Goal: Information Seeking & Learning: Learn about a topic

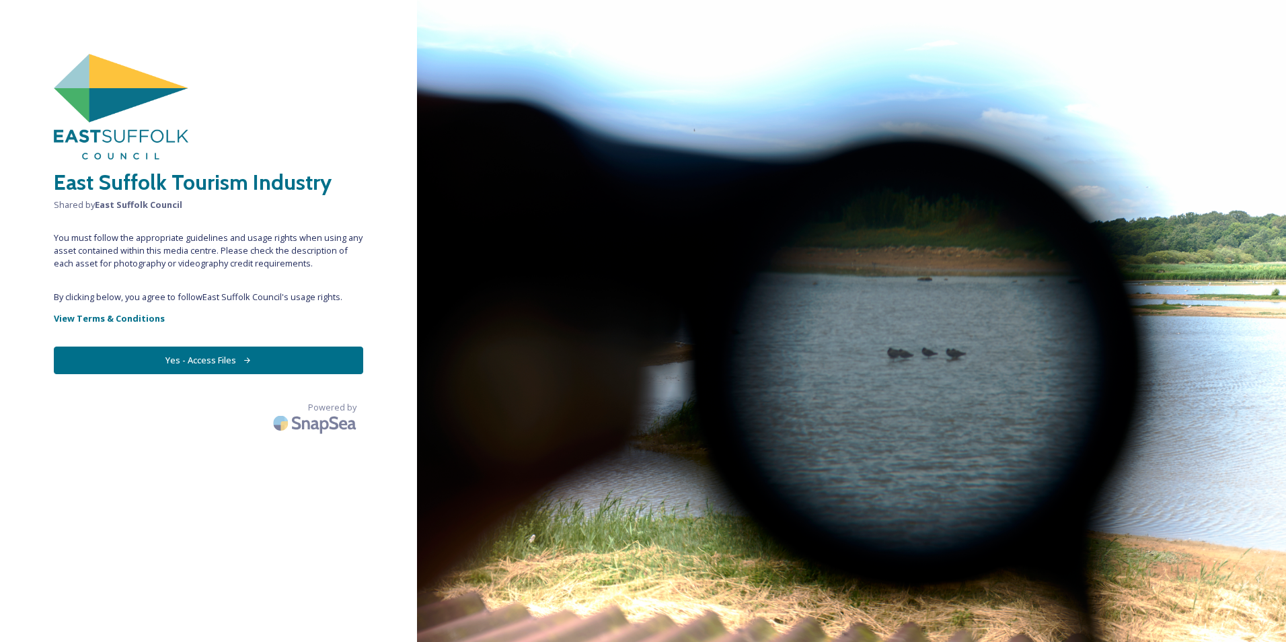
click at [198, 361] on button "Yes - Access Files" at bounding box center [208, 360] width 309 height 28
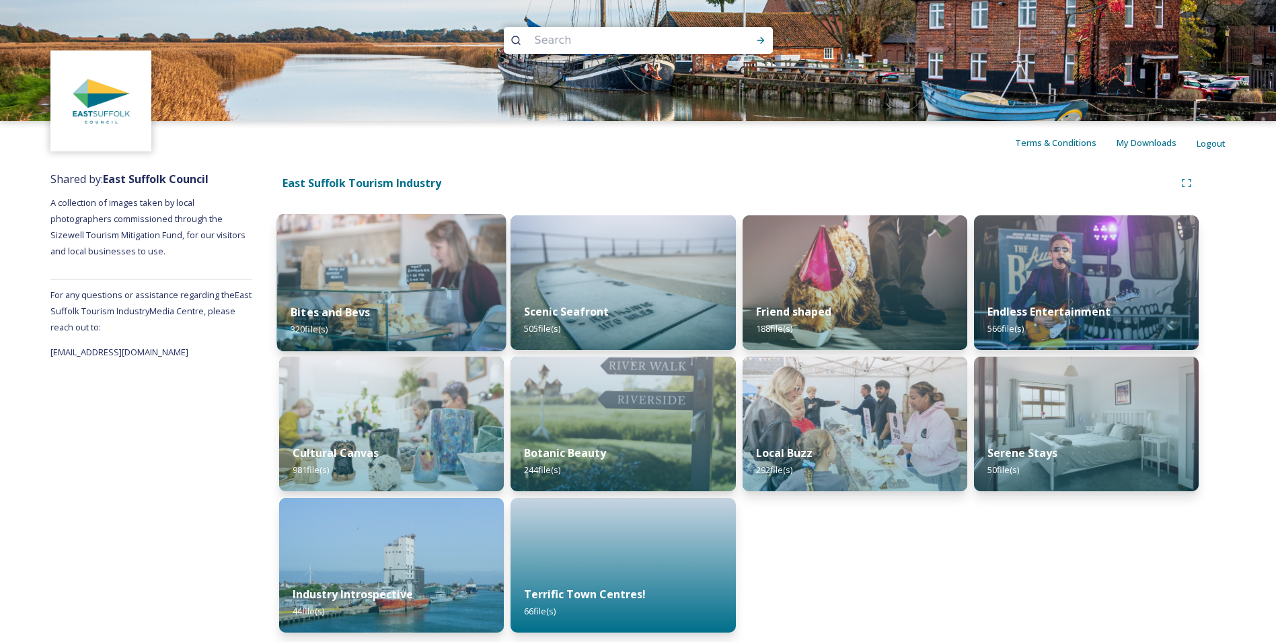
click at [360, 281] on img at bounding box center [391, 282] width 229 height 137
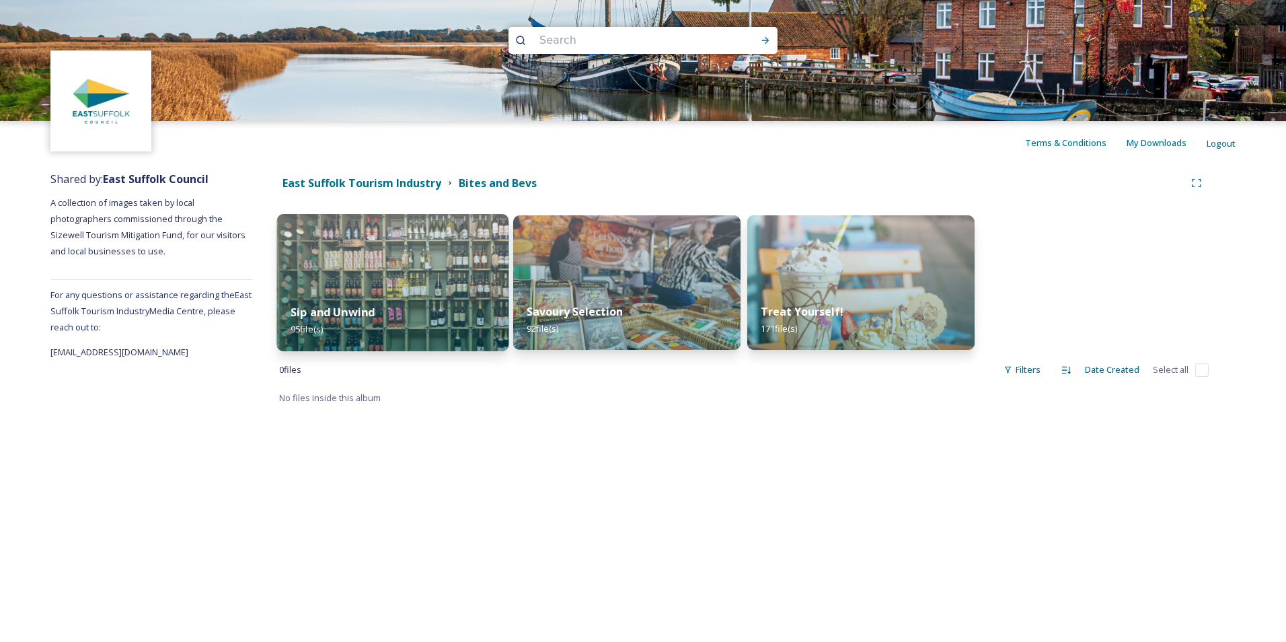
click at [410, 284] on img at bounding box center [393, 282] width 232 height 137
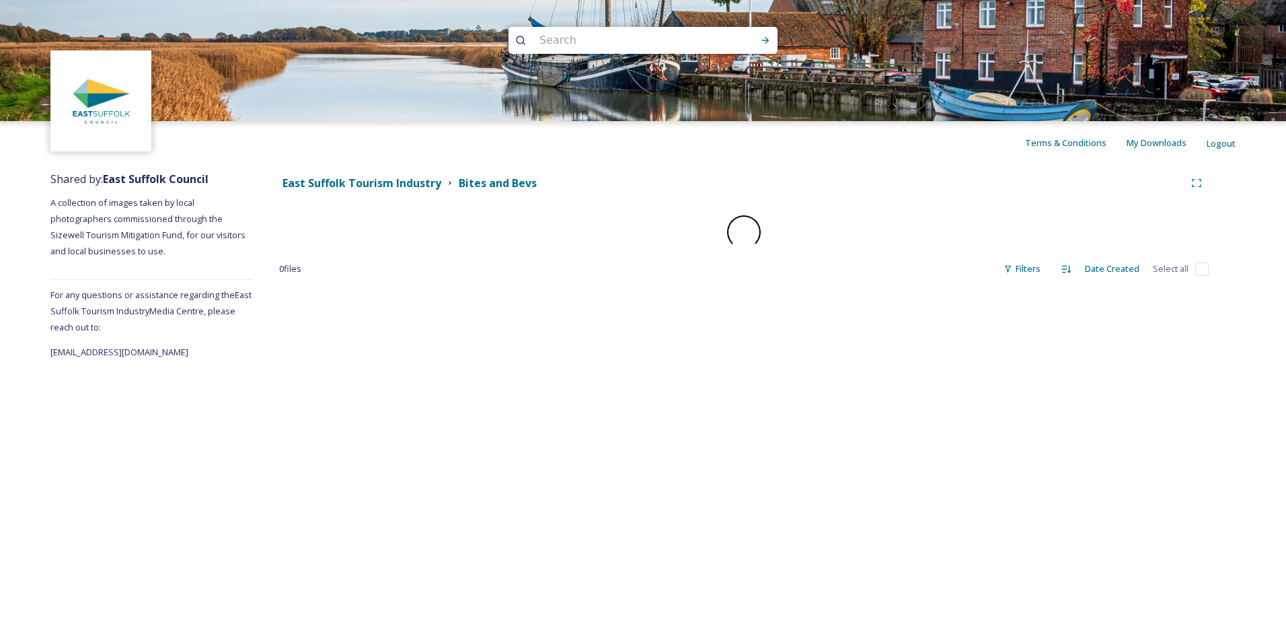
click at [410, 284] on div "East Suffolk Tourism Industry Bites and Bevs 0 file s Filters Date Created Sele…" at bounding box center [743, 262] width 983 height 196
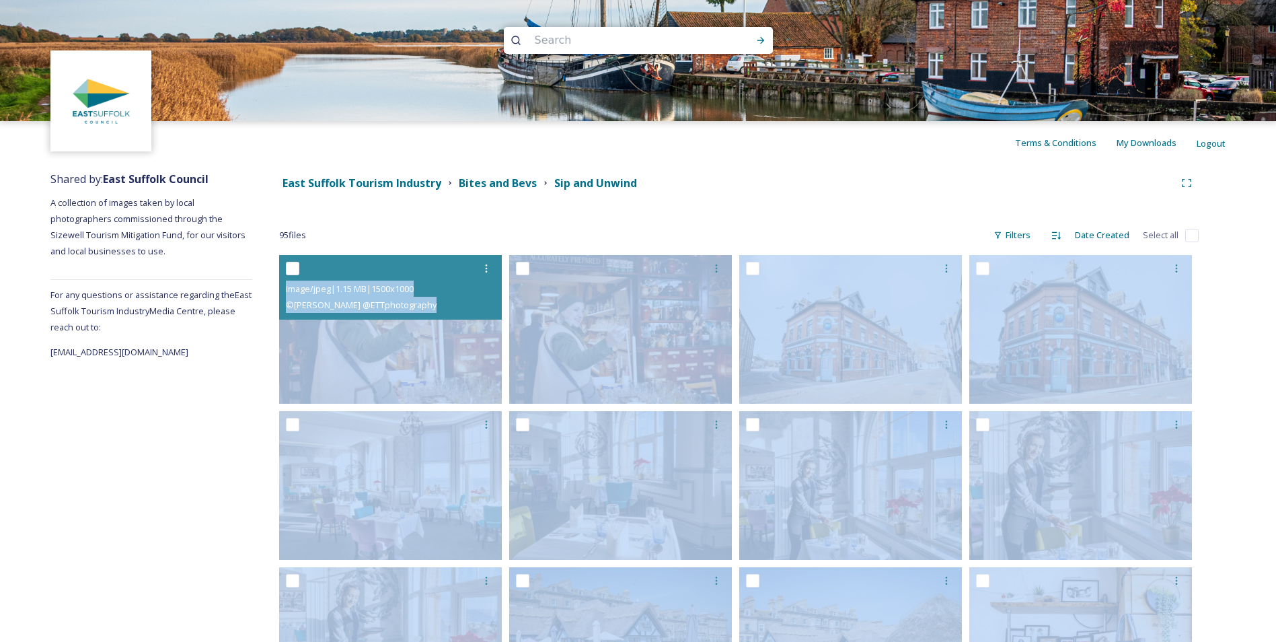
click at [1099, 340] on img at bounding box center [1080, 329] width 223 height 149
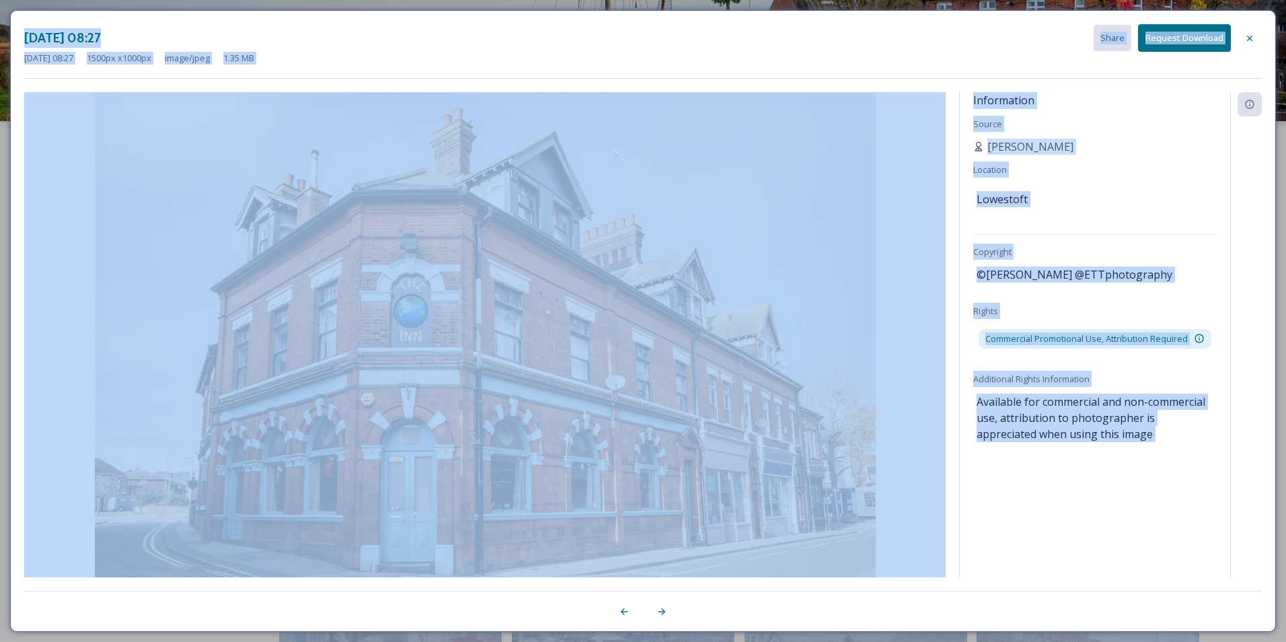
click at [1163, 188] on div "Lowestoft" at bounding box center [1095, 199] width 237 height 23
click at [1036, 539] on div "Information Source [PERSON_NAME] Location Lowestoft Copyright ©[PERSON_NAME] @E…" at bounding box center [1095, 334] width 270 height 485
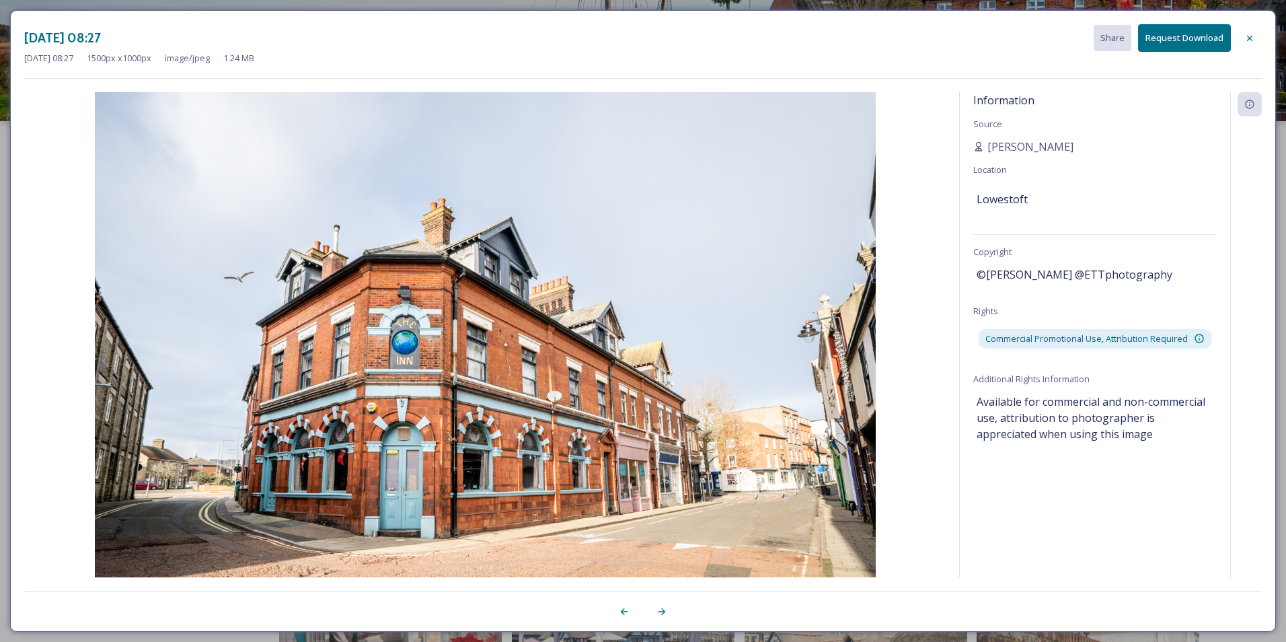
click at [452, 391] on img at bounding box center [484, 352] width 921 height 521
click at [1246, 44] on div at bounding box center [1250, 38] width 24 height 24
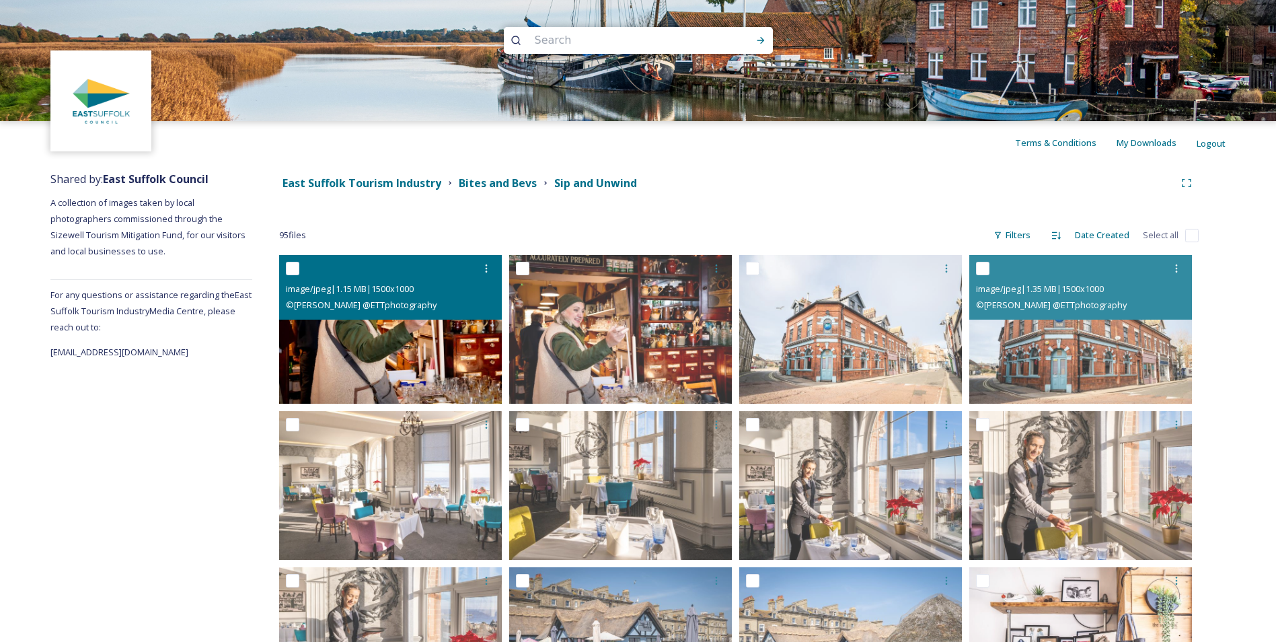
click at [441, 345] on img at bounding box center [390, 329] width 223 height 149
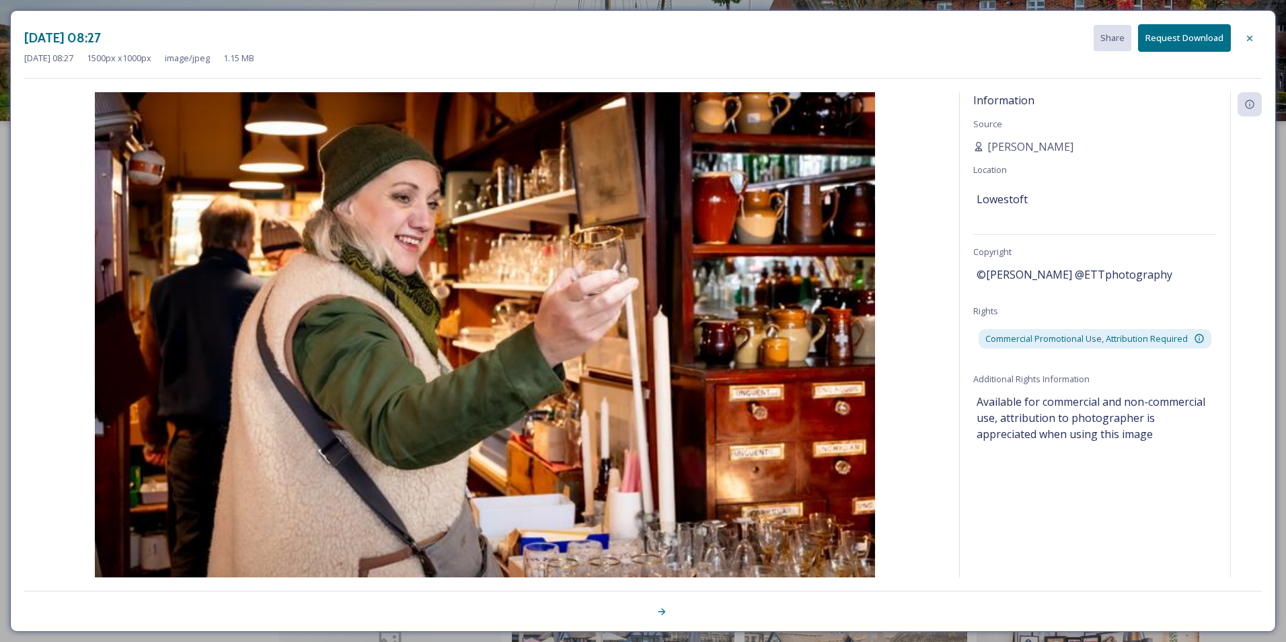
click at [441, 345] on img at bounding box center [484, 352] width 921 height 521
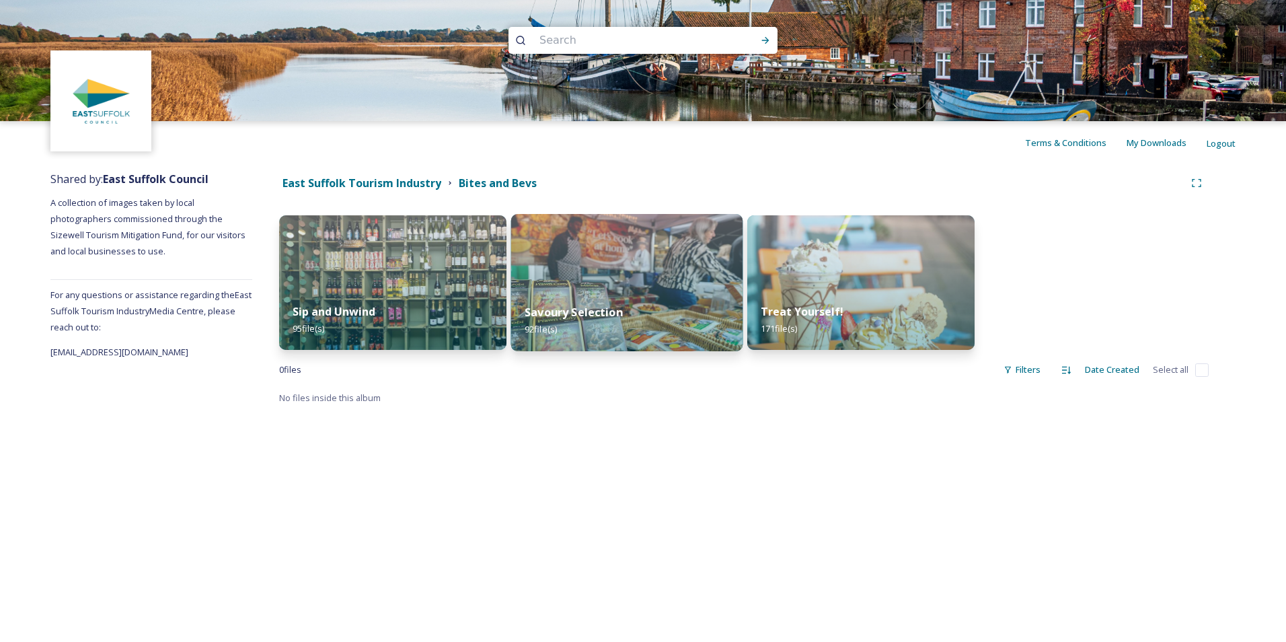
click at [667, 311] on div "Savoury Selection 92 file(s)" at bounding box center [627, 320] width 232 height 61
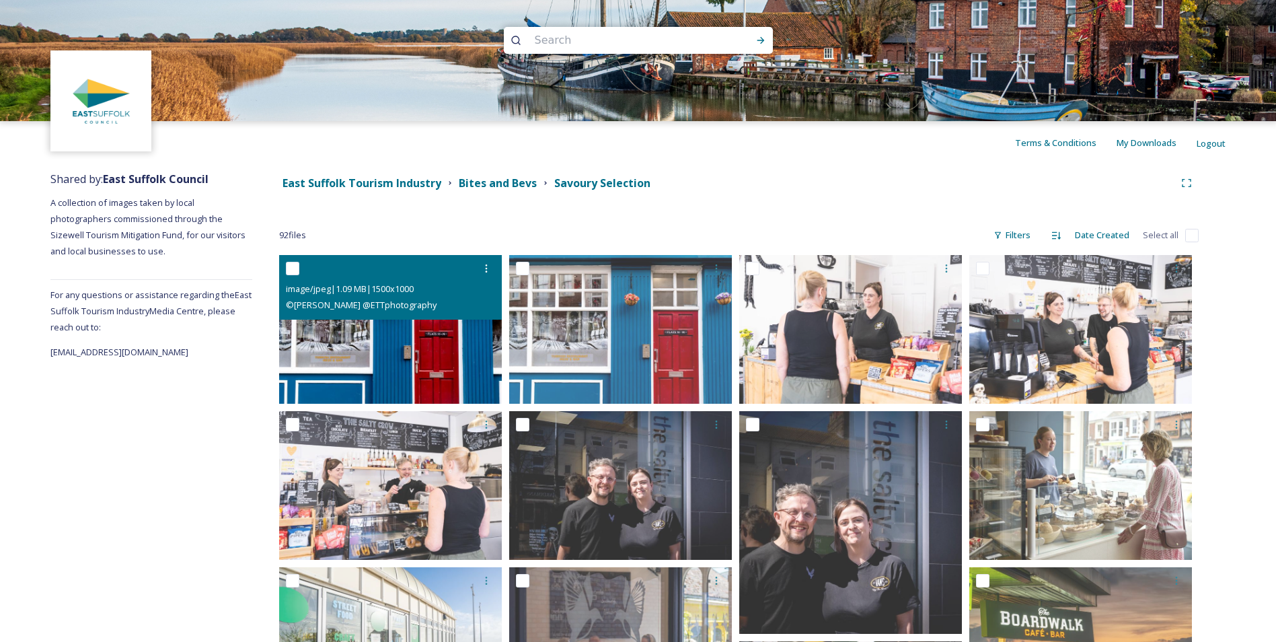
click at [452, 332] on img at bounding box center [390, 329] width 223 height 149
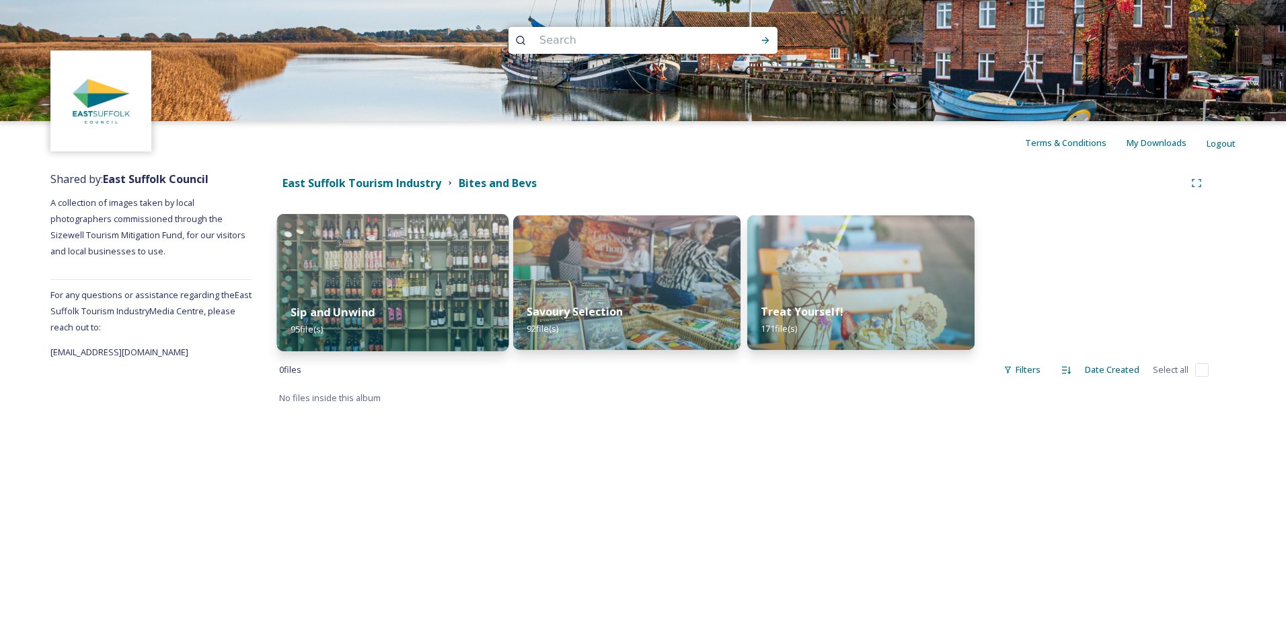
click at [428, 287] on img at bounding box center [393, 282] width 232 height 137
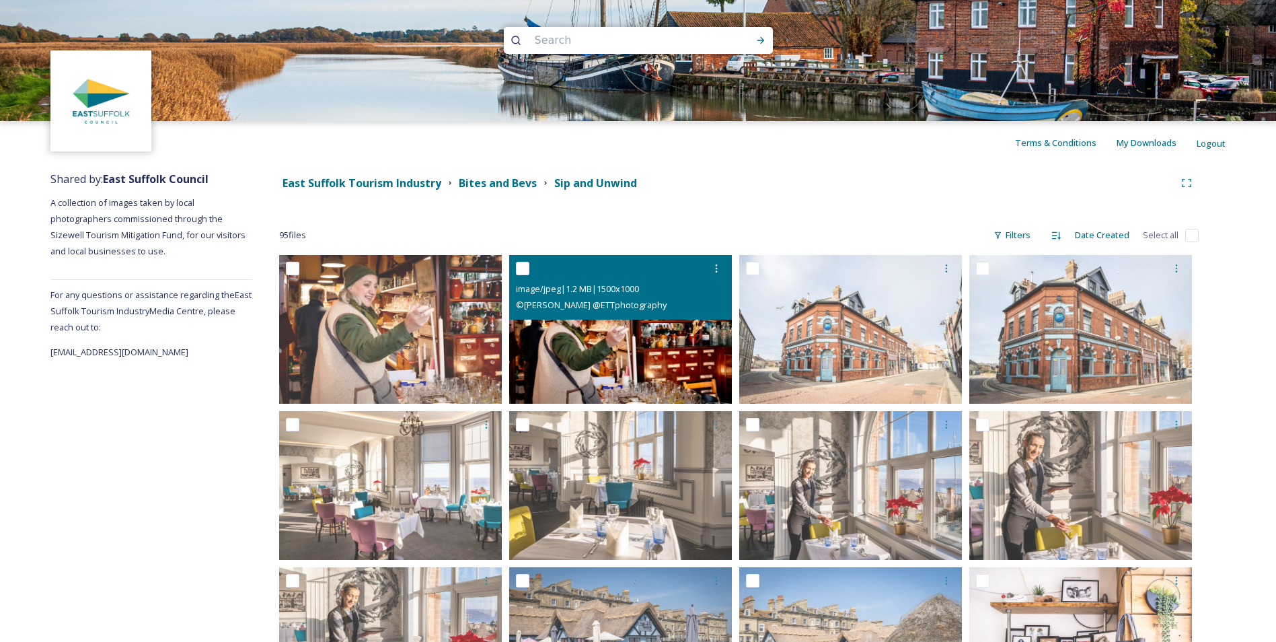
click at [583, 342] on img at bounding box center [620, 329] width 223 height 149
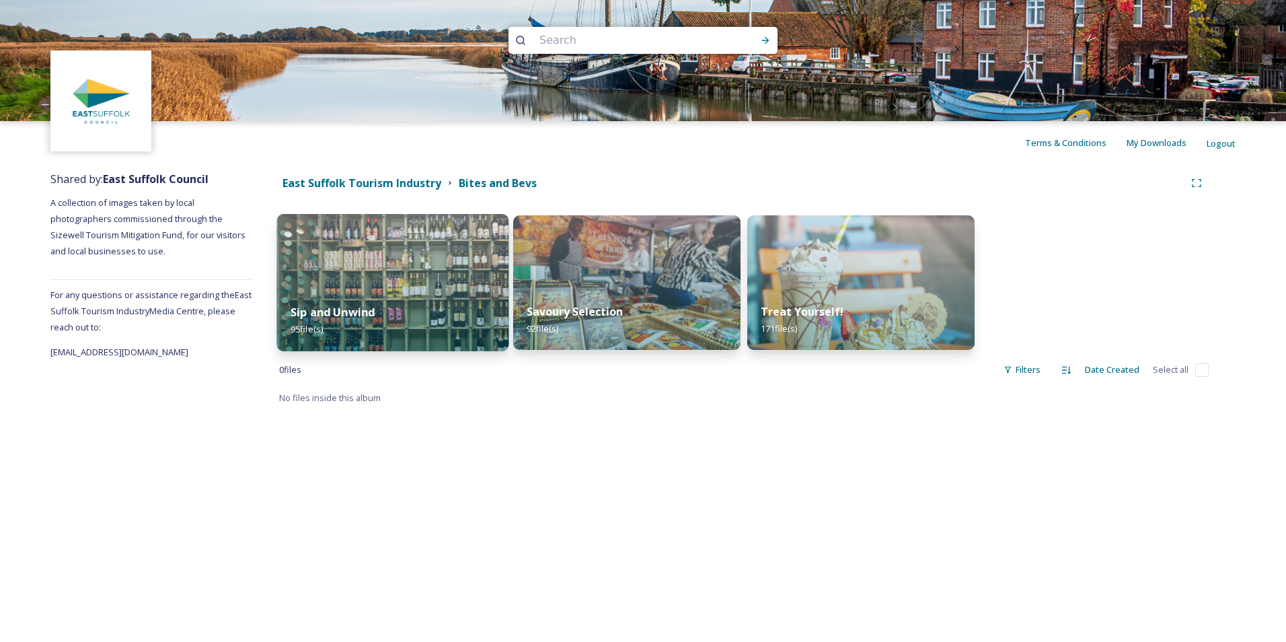
click at [397, 293] on div "Sip and Unwind 95 file(s)" at bounding box center [393, 320] width 232 height 61
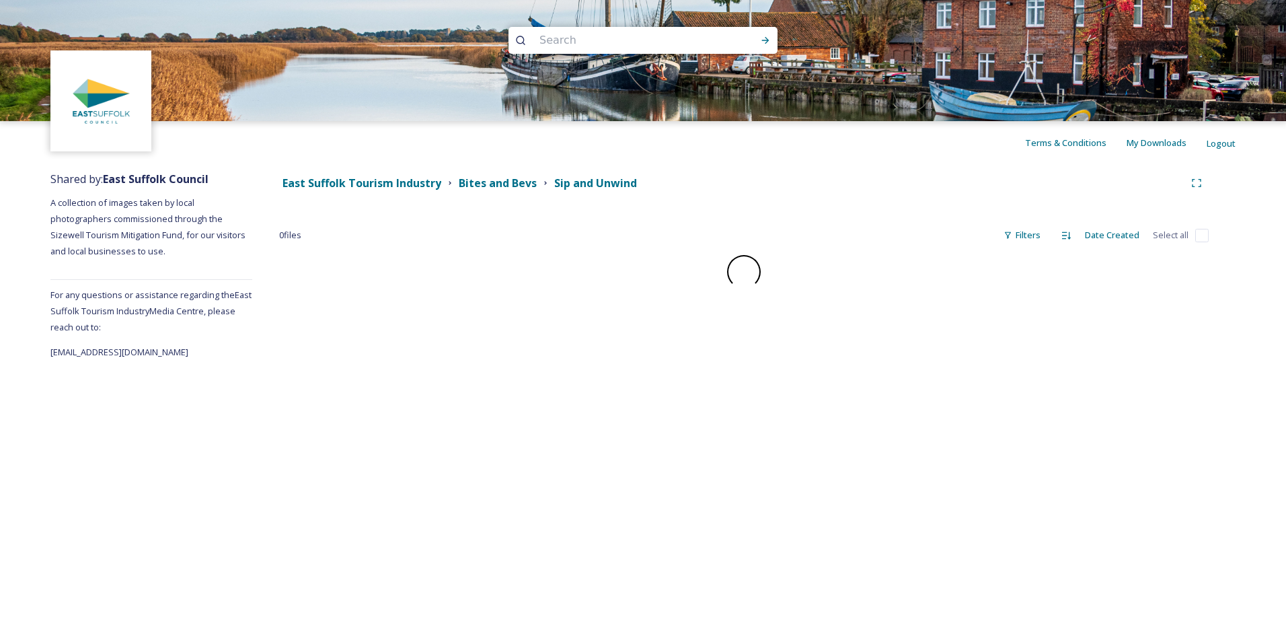
click at [397, 293] on div "East Suffolk Tourism Industry Bites and Bevs Sip and Unwind 0 file s Filters Da…" at bounding box center [743, 262] width 983 height 196
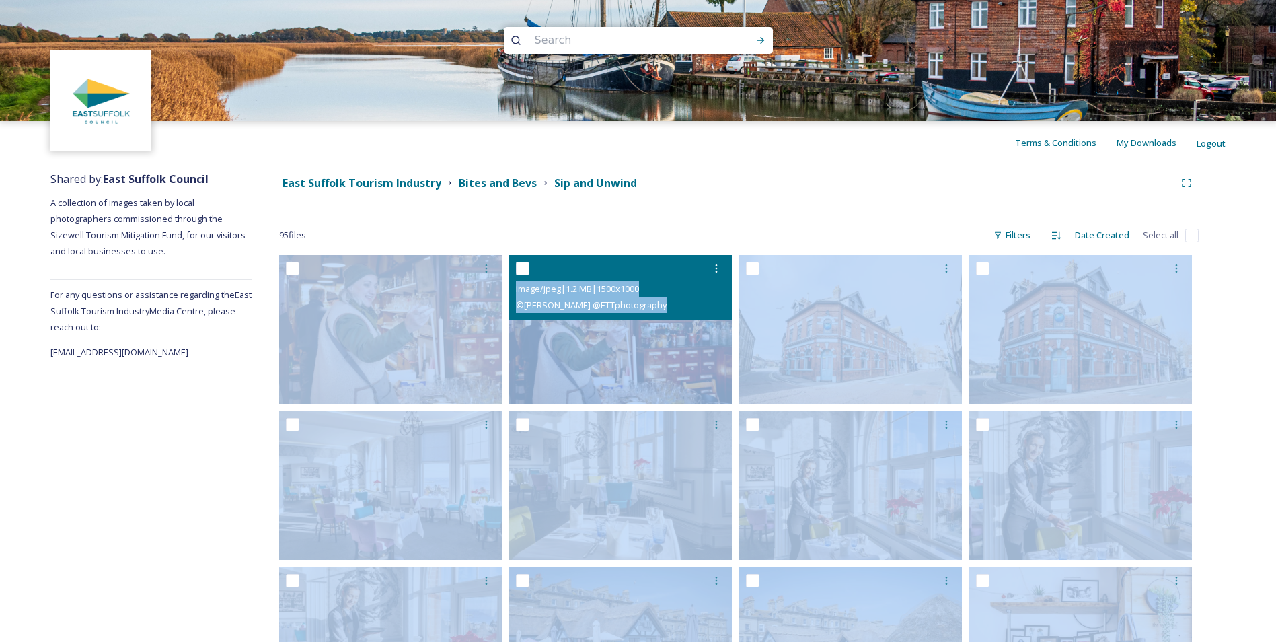
click at [598, 345] on img at bounding box center [620, 329] width 223 height 149
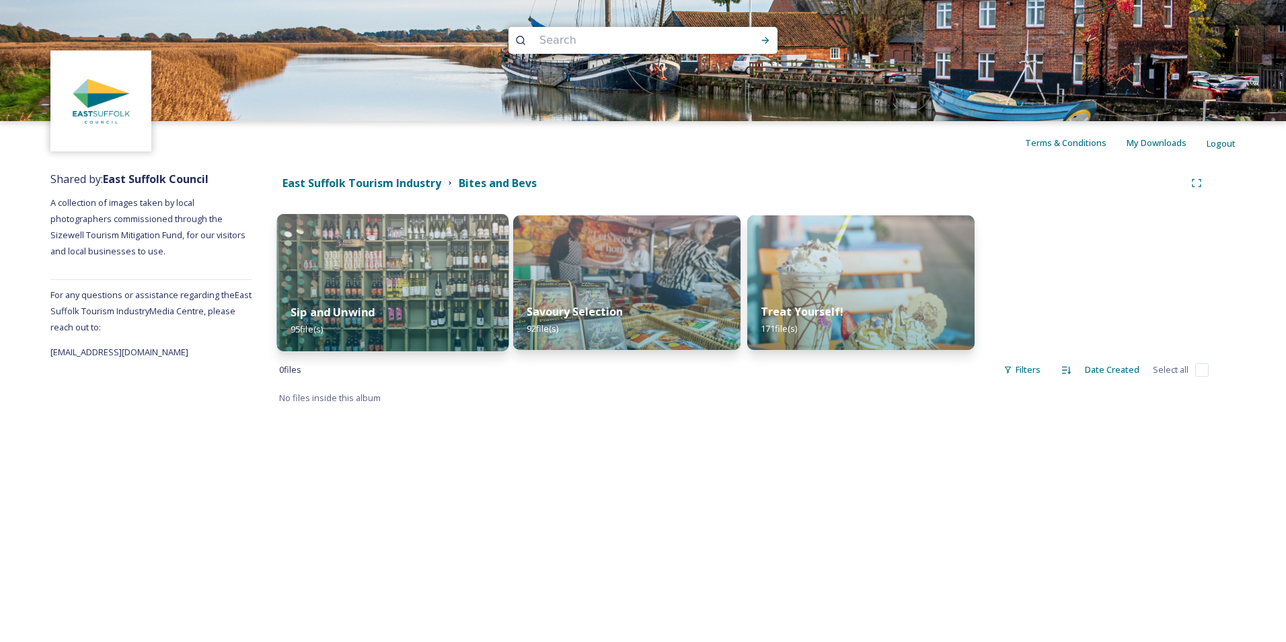
click at [451, 301] on div "Sip and Unwind 95 file(s)" at bounding box center [393, 320] width 232 height 61
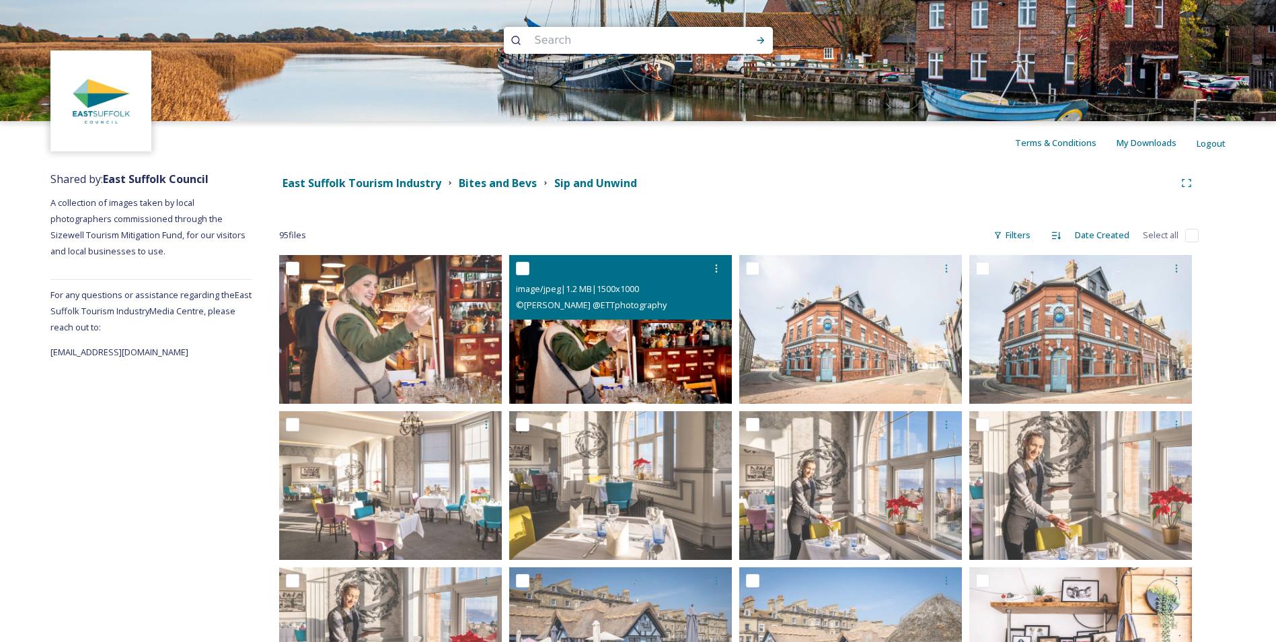
click at [570, 334] on img at bounding box center [620, 329] width 223 height 149
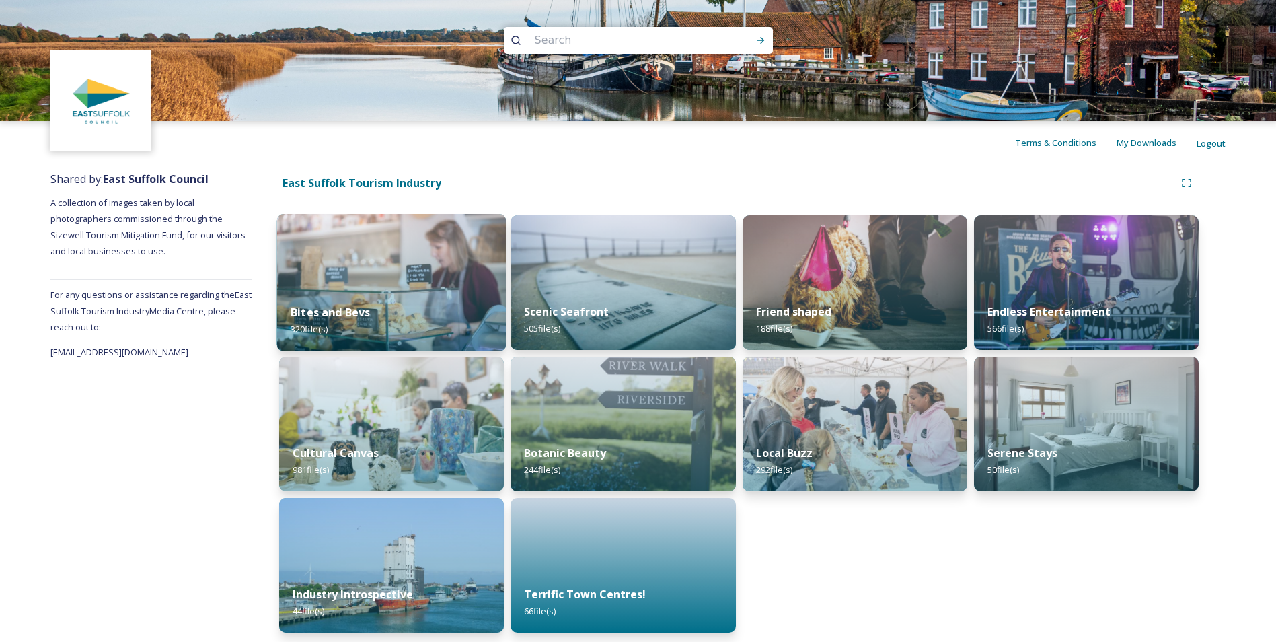
click at [400, 284] on img at bounding box center [391, 282] width 229 height 137
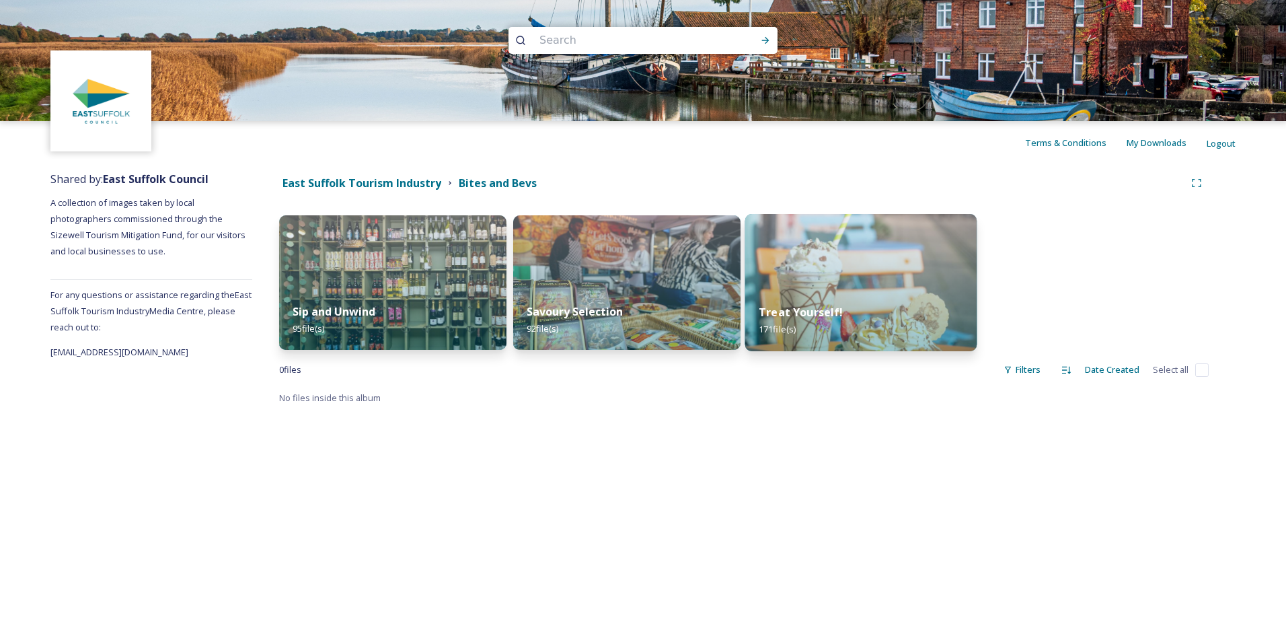
click at [828, 273] on img at bounding box center [861, 282] width 232 height 137
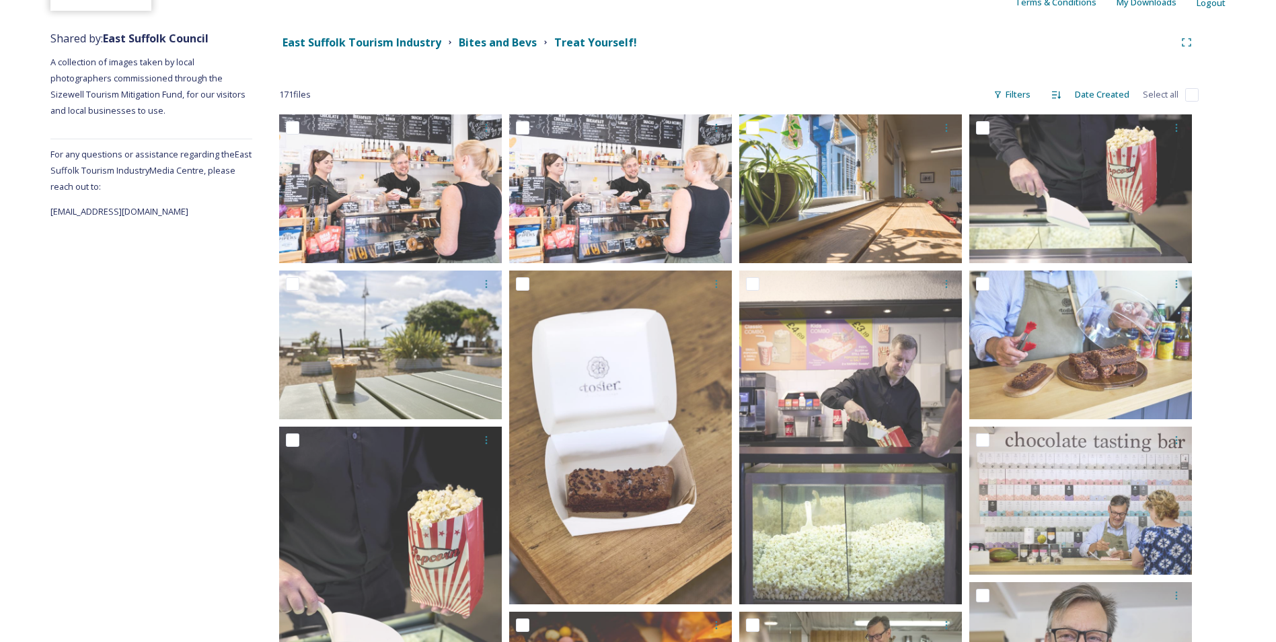
scroll to position [136, 0]
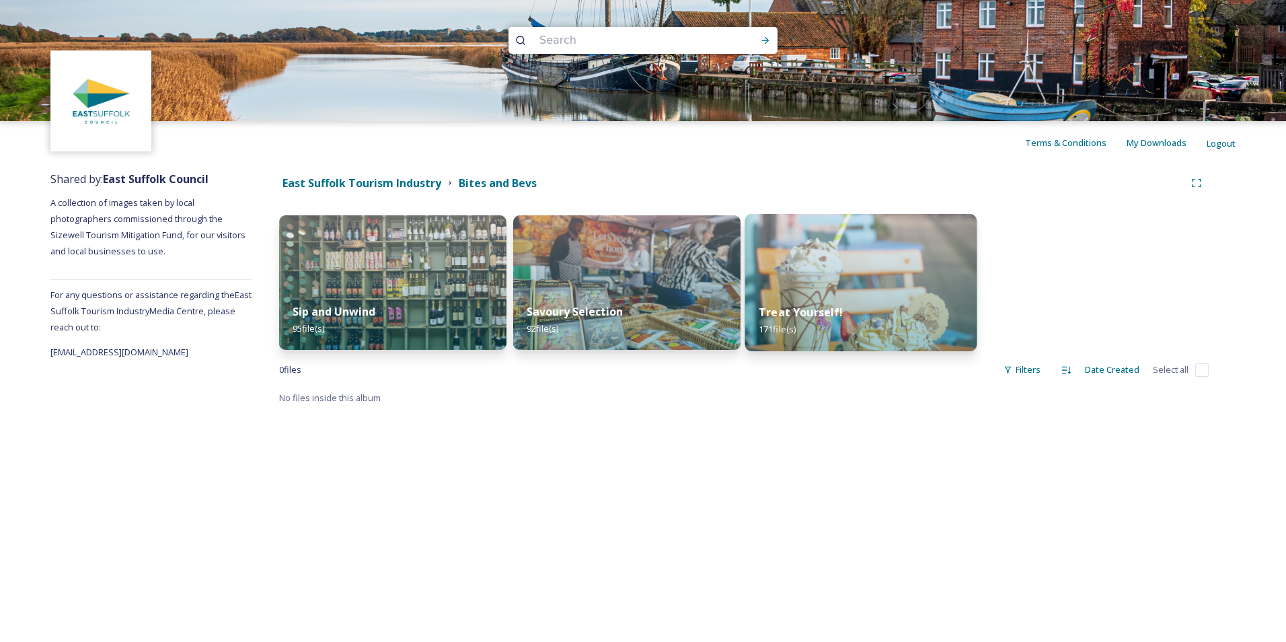
click at [788, 253] on img at bounding box center [861, 282] width 232 height 137
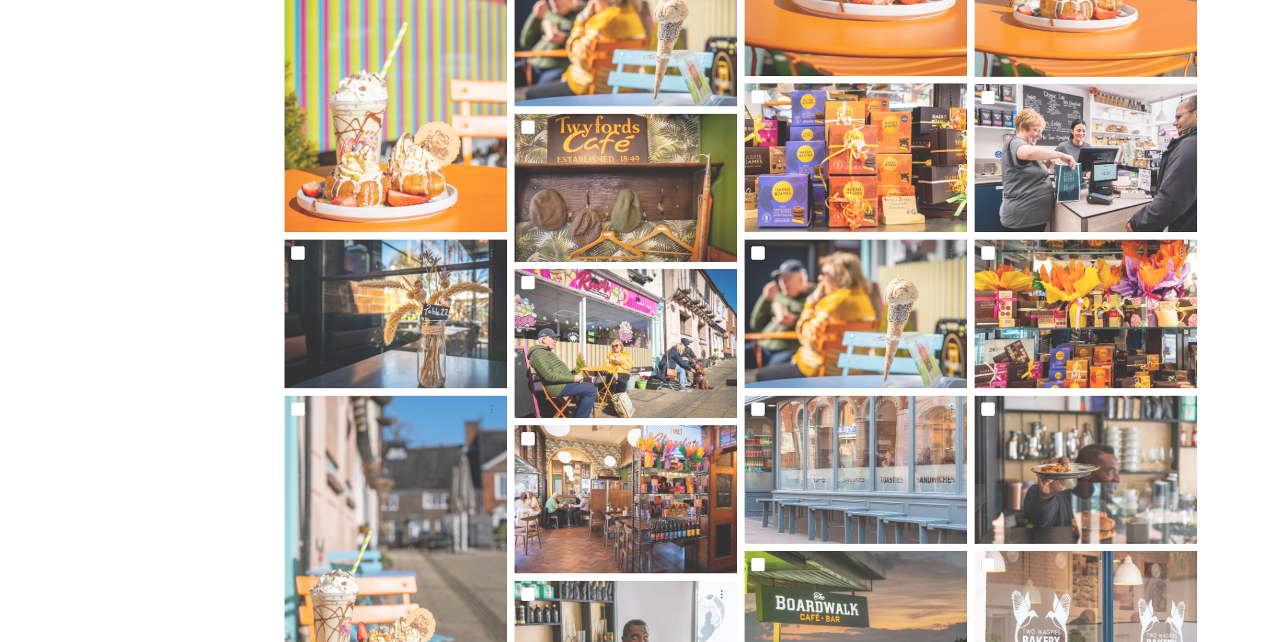
scroll to position [1634, 0]
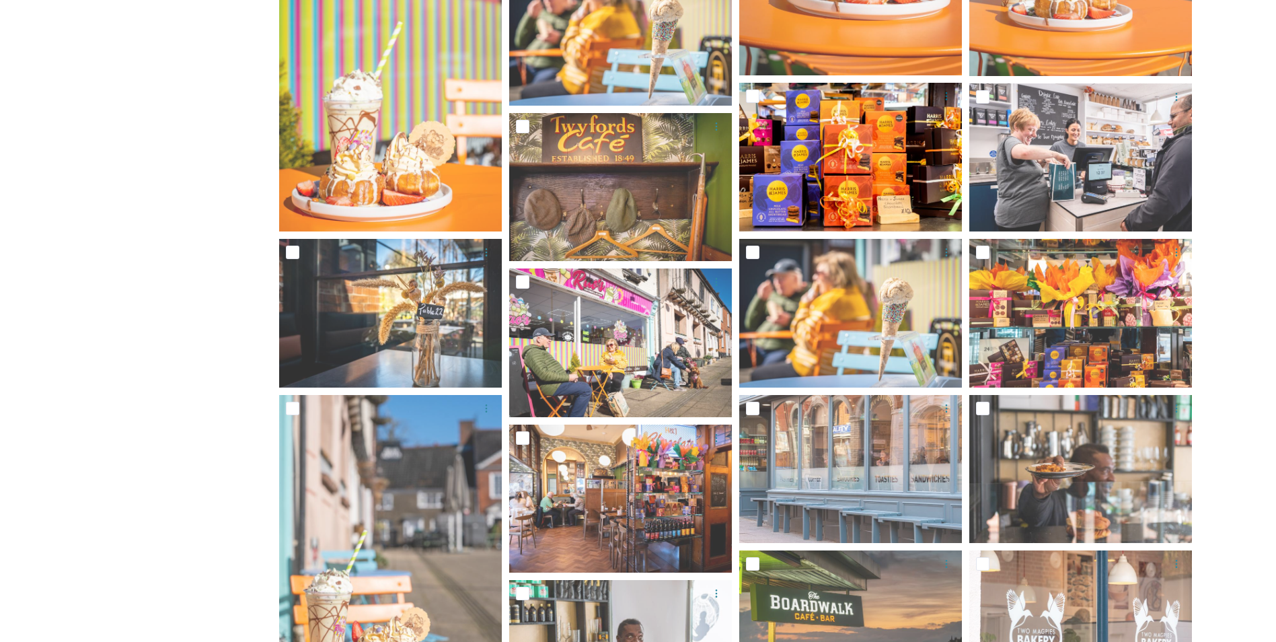
click at [846, 184] on img at bounding box center [850, 157] width 223 height 149
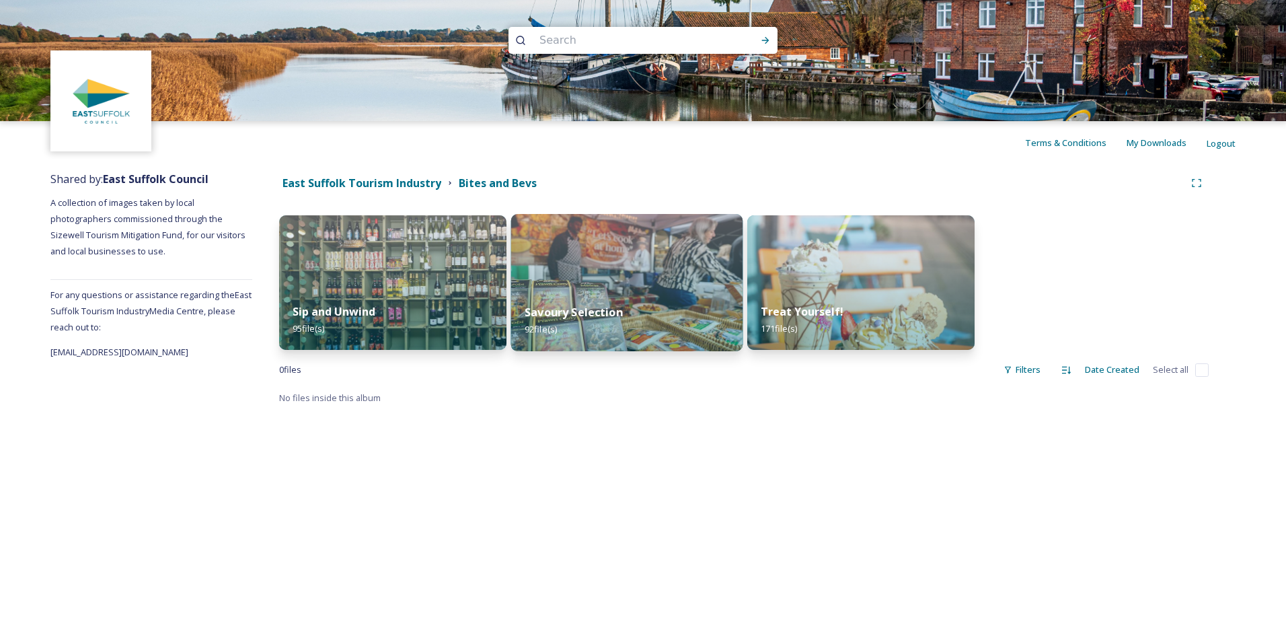
click at [563, 285] on img at bounding box center [627, 282] width 232 height 137
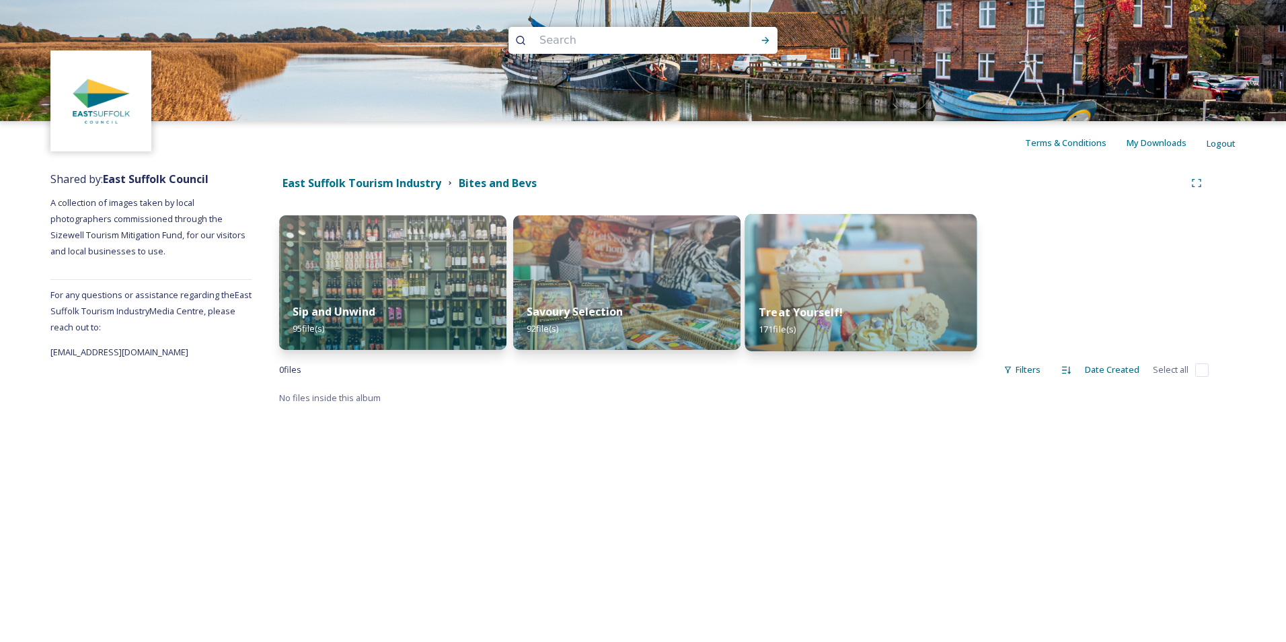
click at [884, 291] on div "Treat Yourself! 171 file(s)" at bounding box center [861, 320] width 232 height 61
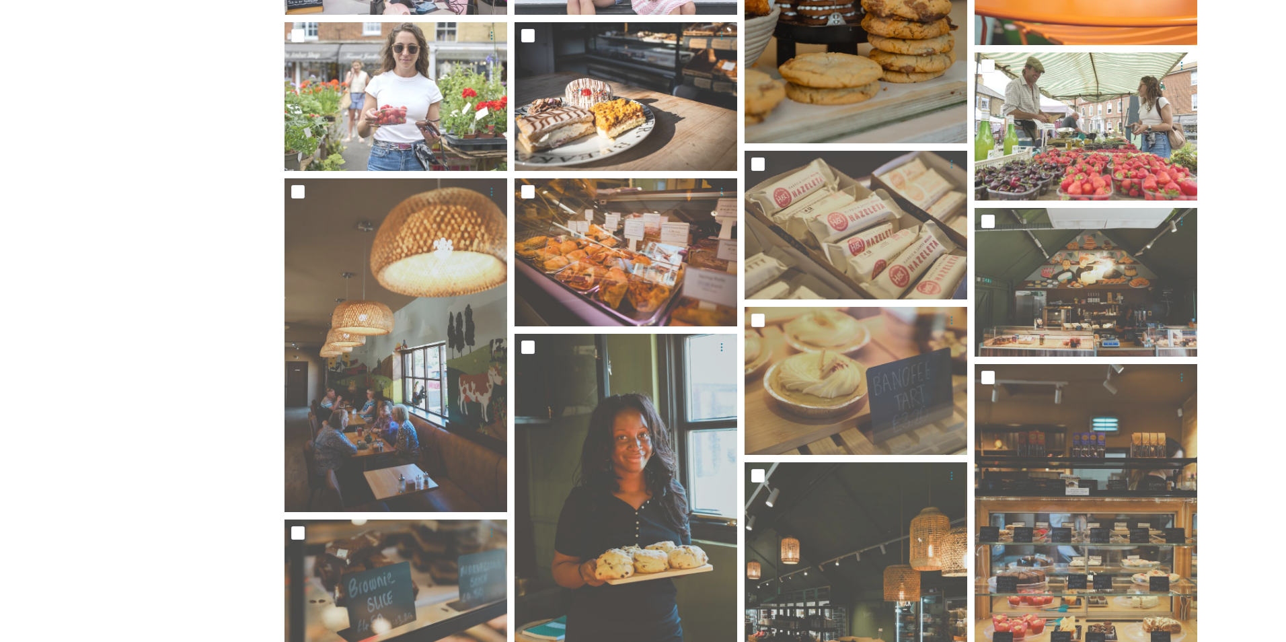
scroll to position [3295, 0]
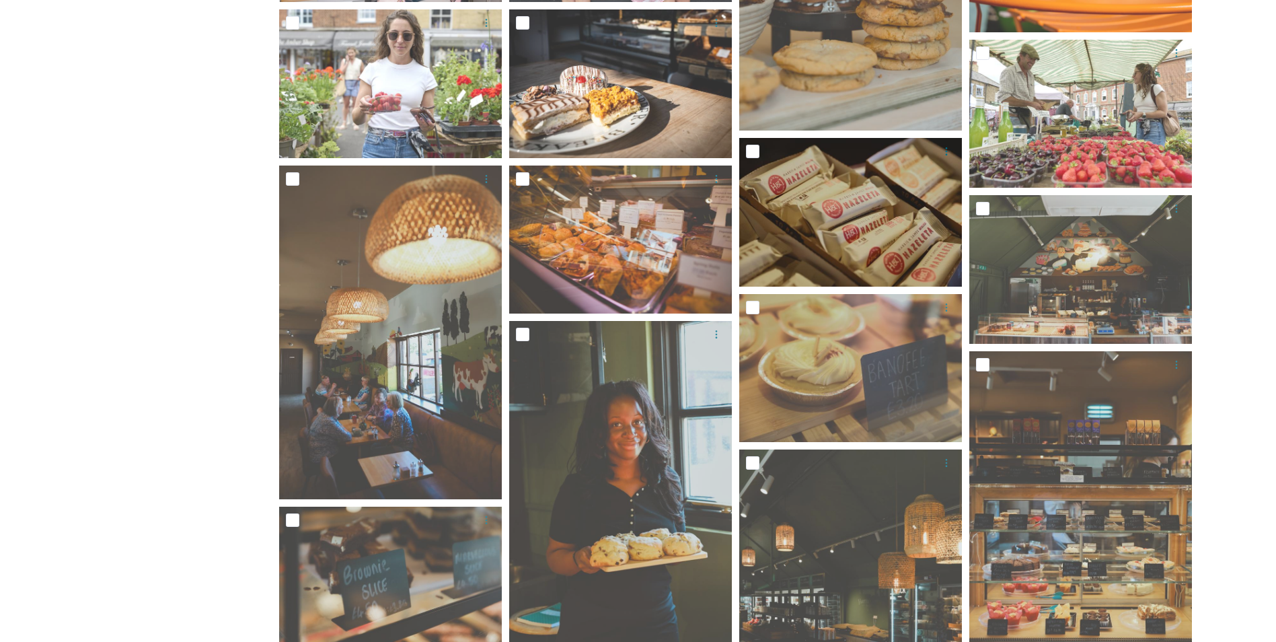
click at [860, 203] on img at bounding box center [850, 212] width 223 height 149
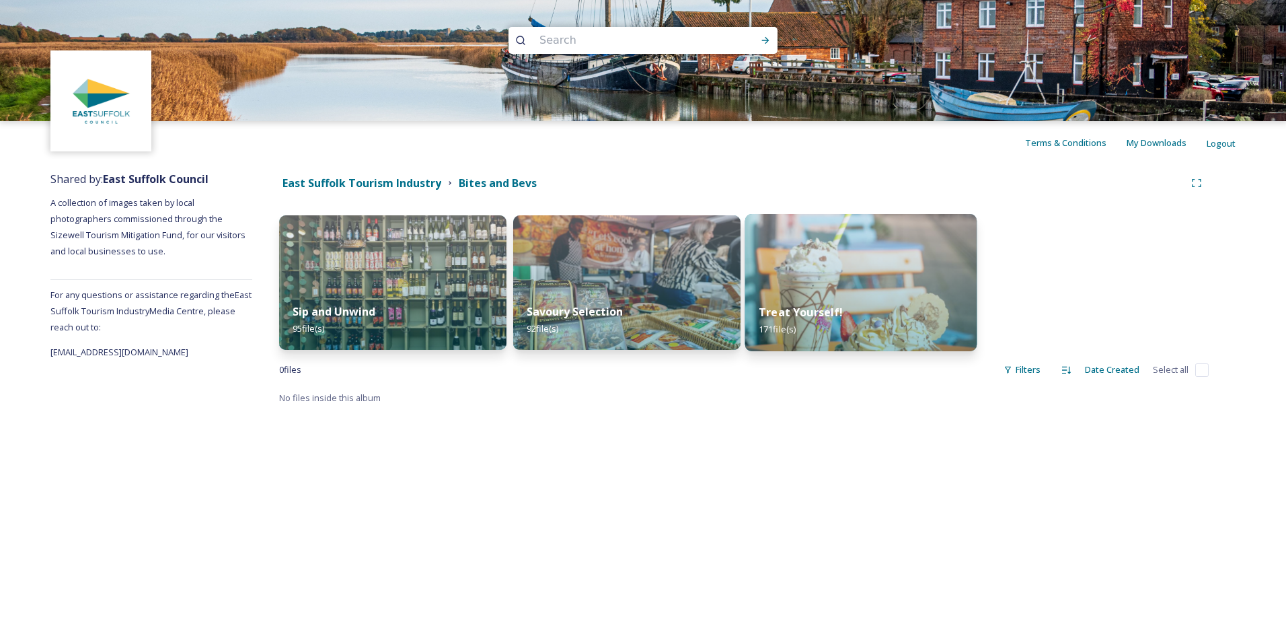
click at [840, 296] on div "Treat Yourself! 171 file(s)" at bounding box center [861, 320] width 232 height 61
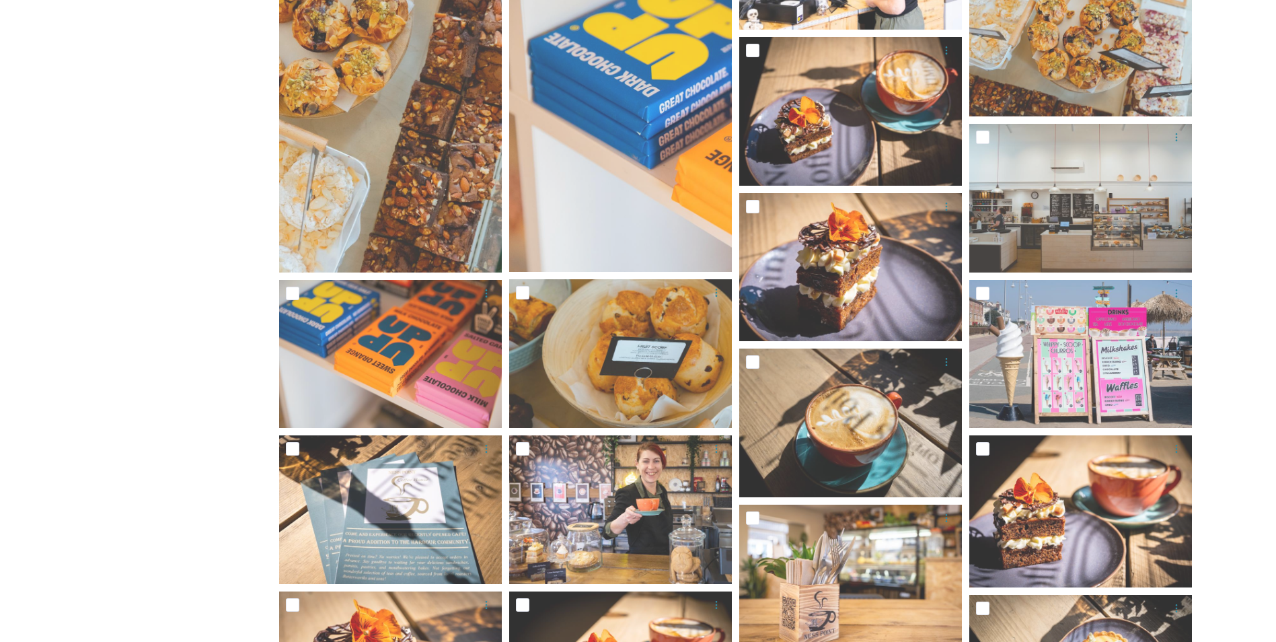
scroll to position [5700, 0]
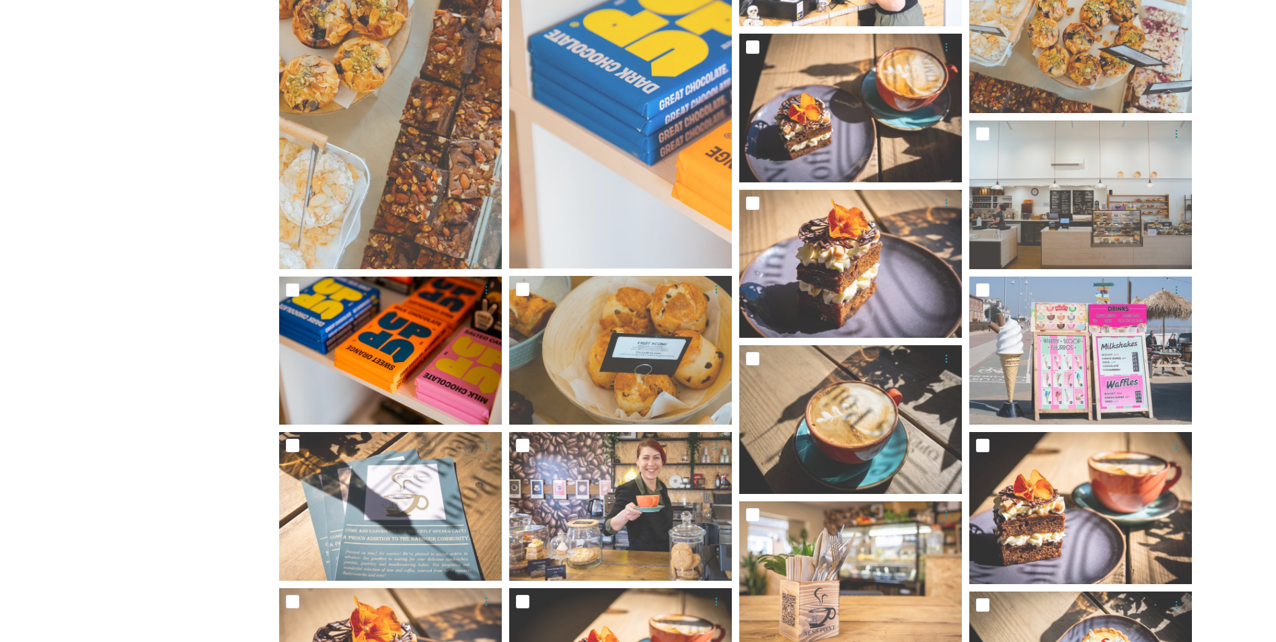
click at [398, 338] on img at bounding box center [390, 350] width 223 height 149
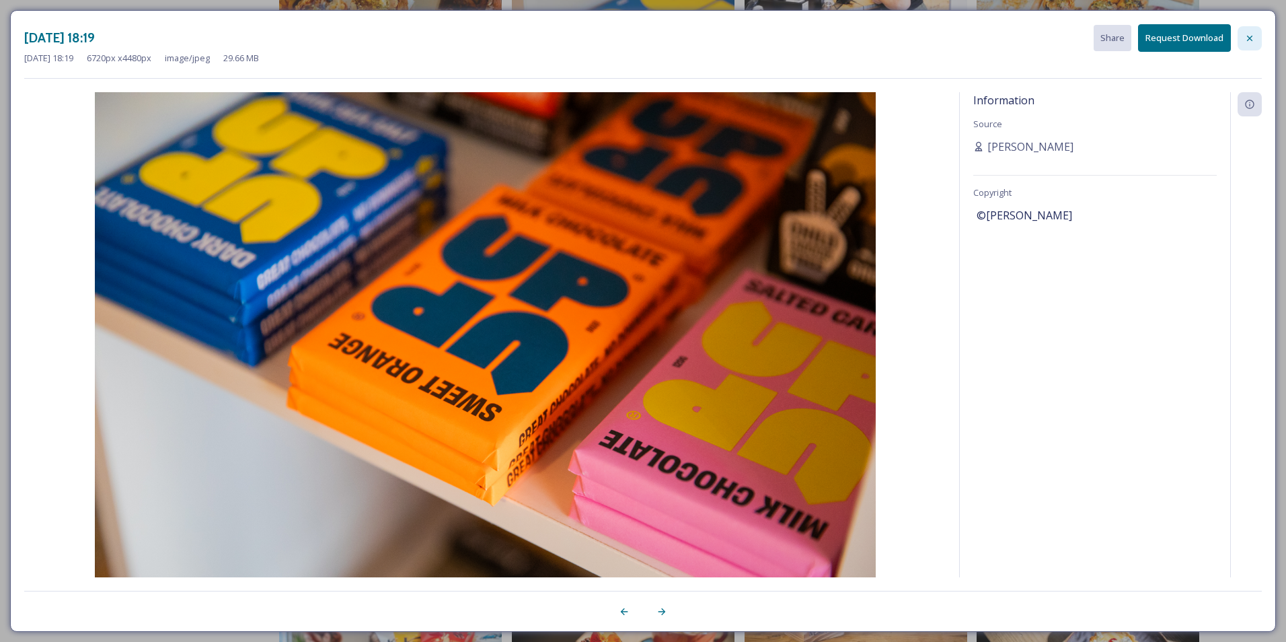
click at [1250, 42] on icon at bounding box center [1249, 38] width 11 height 11
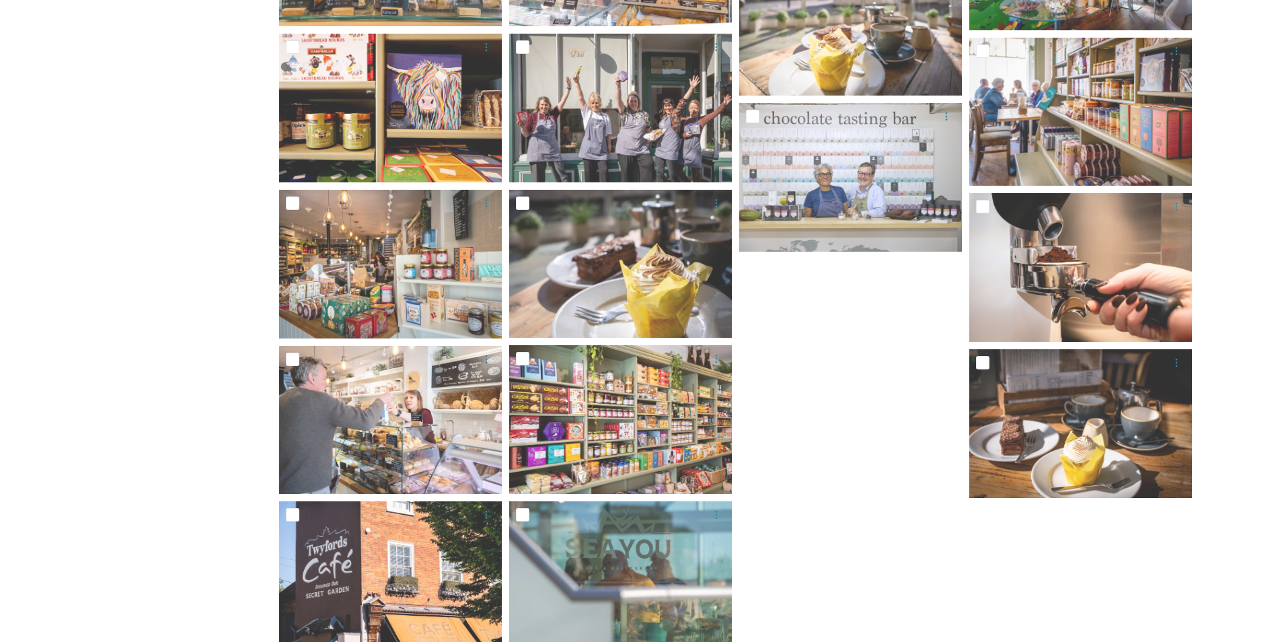
scroll to position [8006, 0]
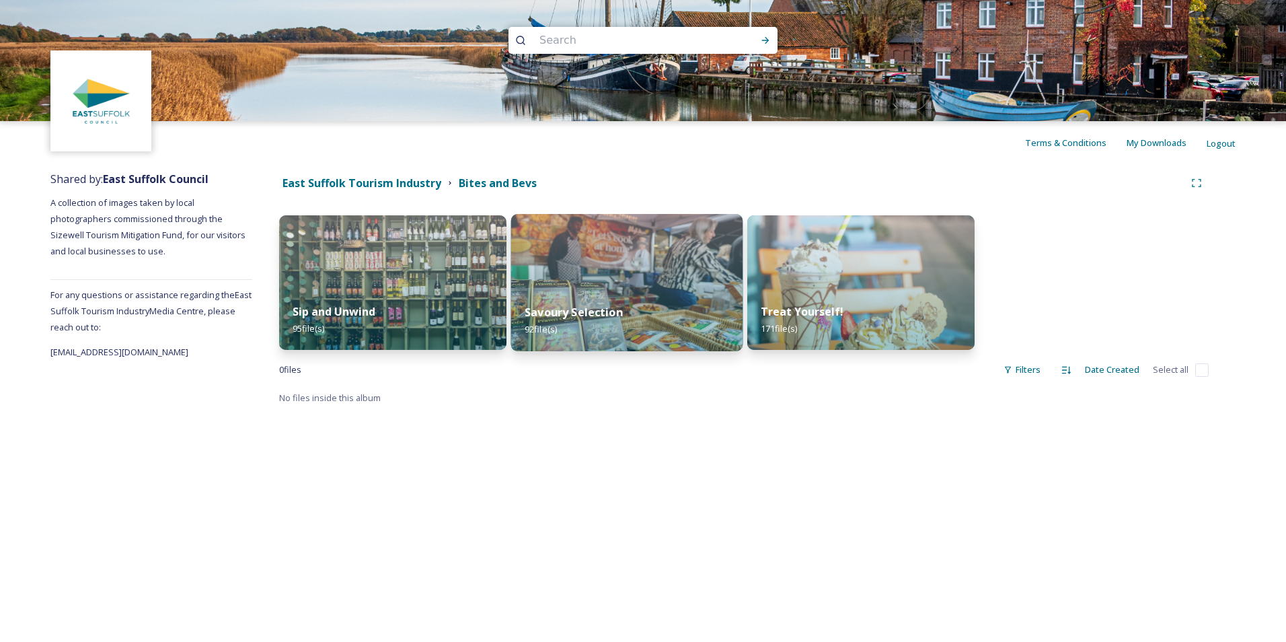
click at [609, 284] on img at bounding box center [627, 282] width 232 height 137
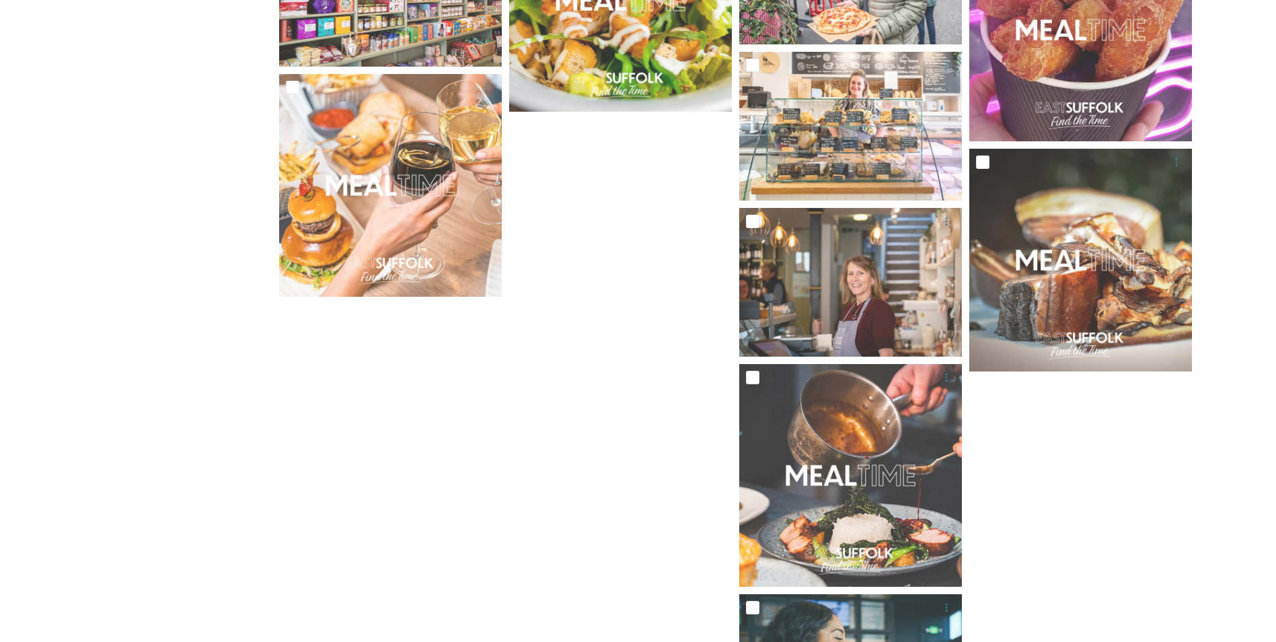
scroll to position [3985, 0]
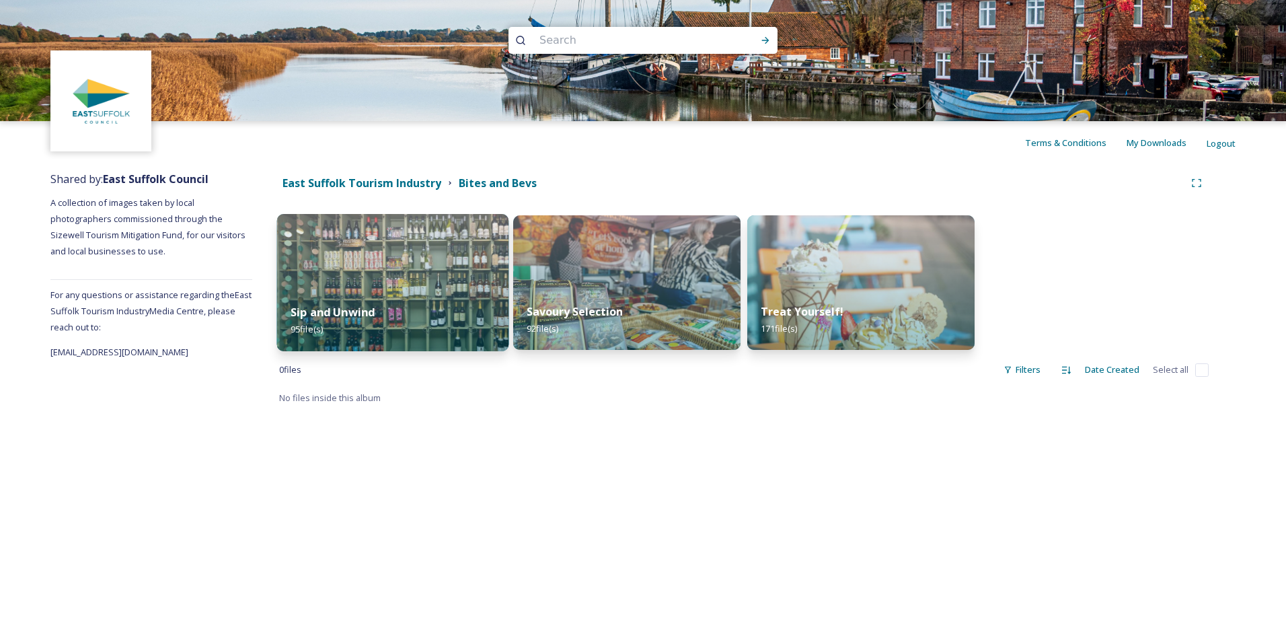
click at [414, 315] on div "Sip and Unwind 95 file(s)" at bounding box center [393, 320] width 232 height 61
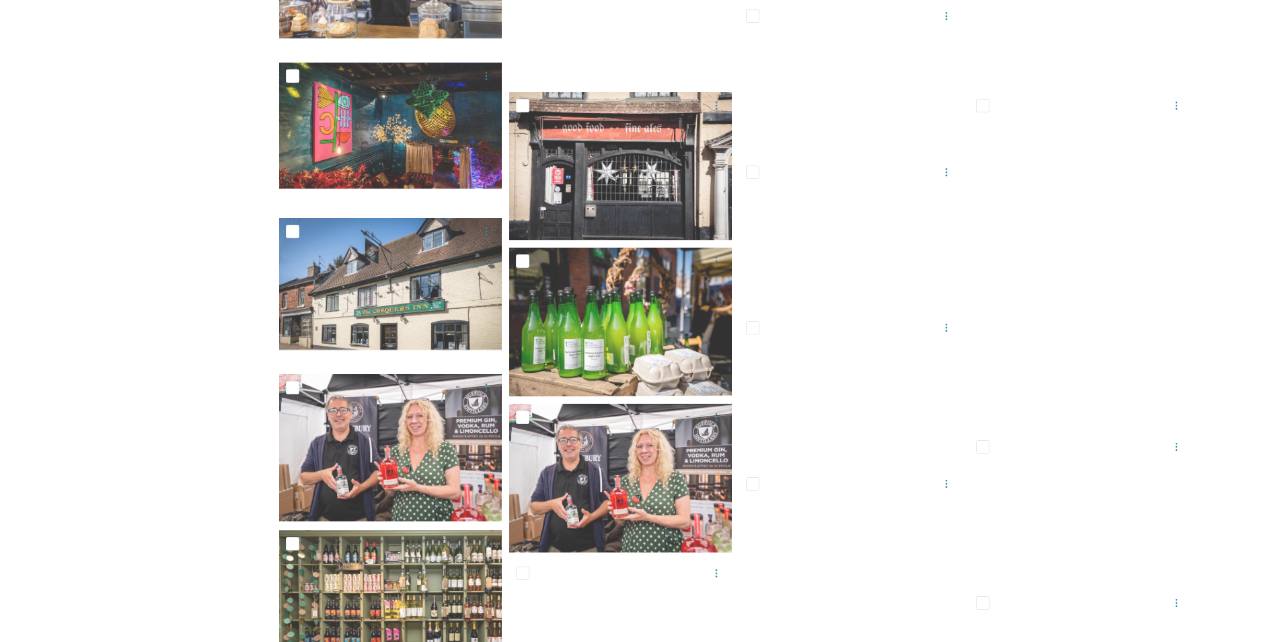
scroll to position [3555, 0]
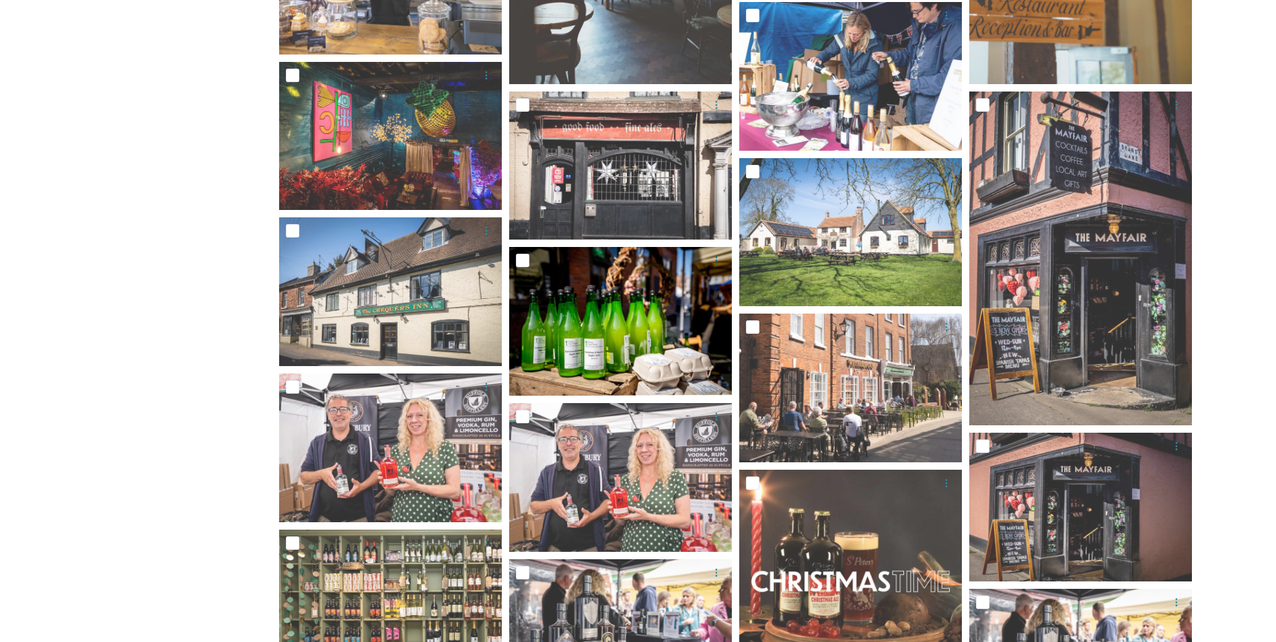
click at [603, 342] on img at bounding box center [620, 321] width 223 height 149
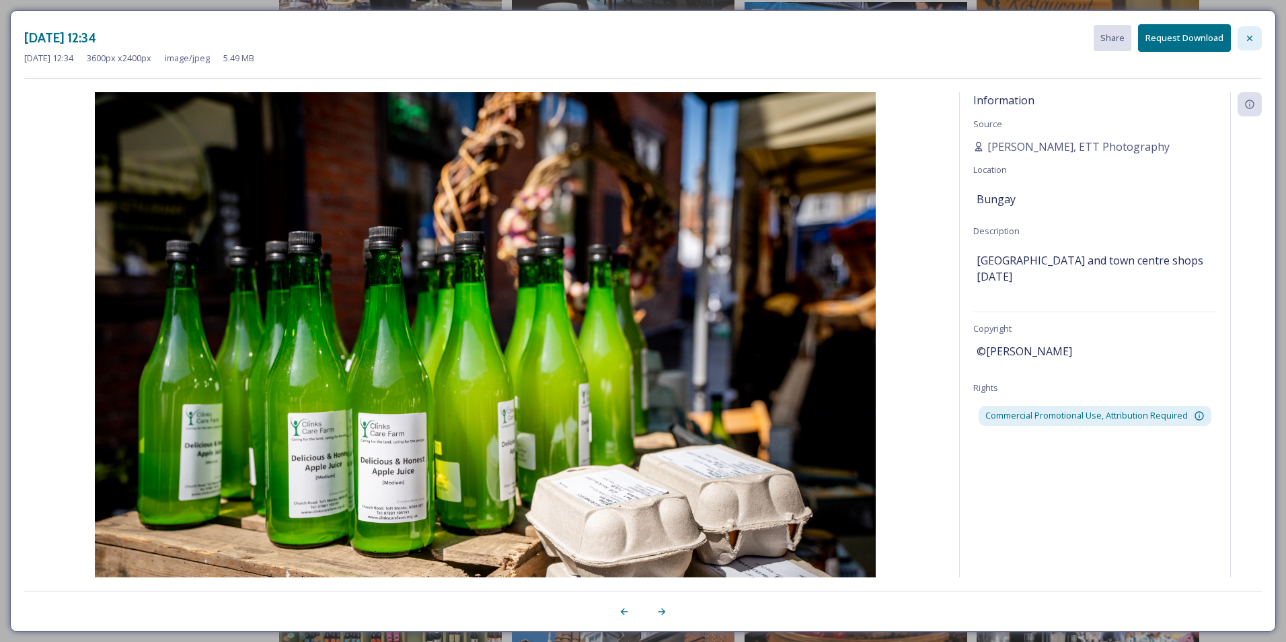
click at [1250, 33] on icon at bounding box center [1249, 38] width 11 height 11
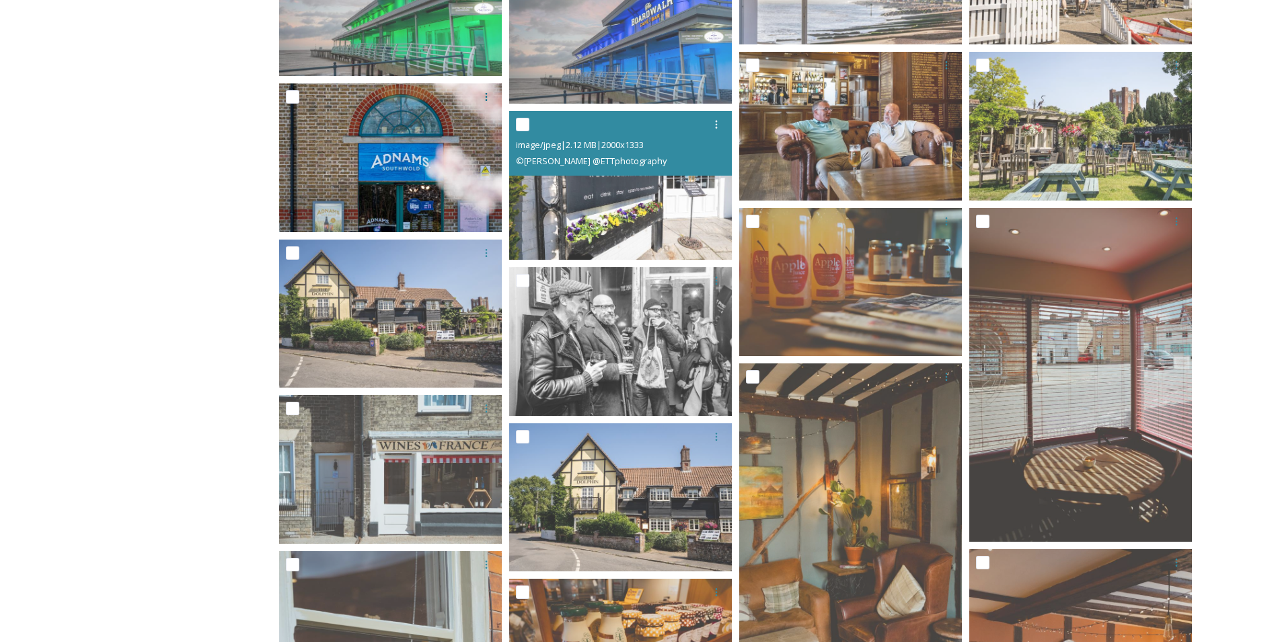
scroll to position [2071, 0]
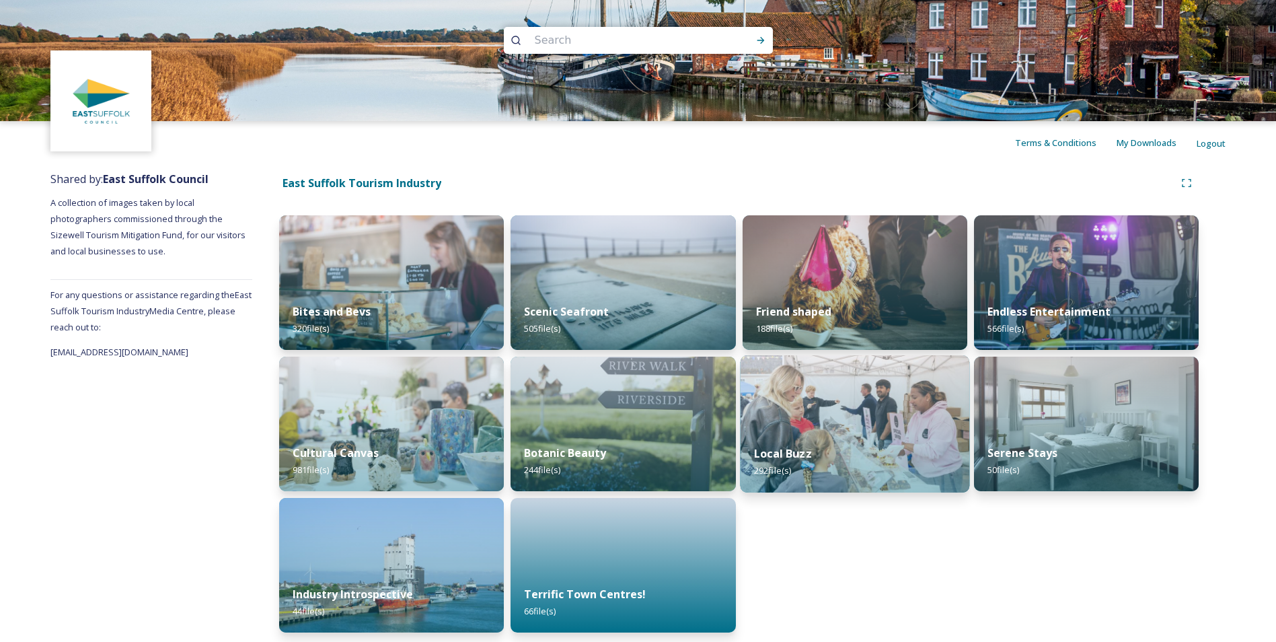
click at [841, 429] on img at bounding box center [854, 423] width 229 height 137
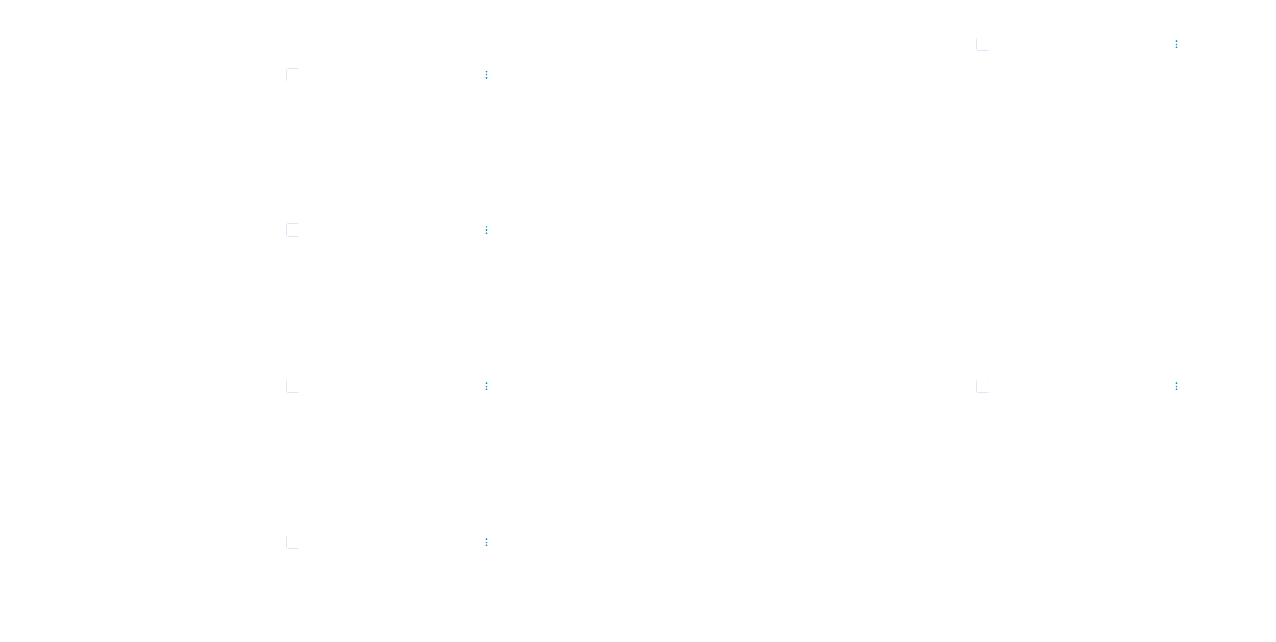
scroll to position [13422, 0]
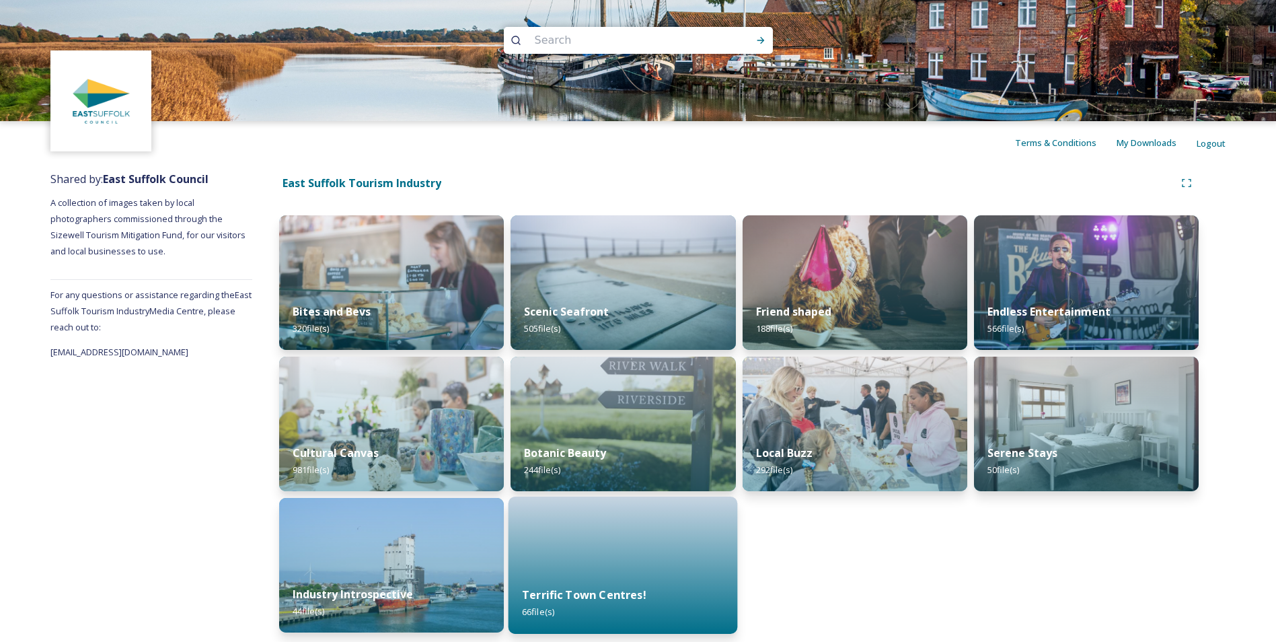
click at [607, 580] on div "Terrific Town Centres! 66 file(s)" at bounding box center [623, 602] width 229 height 61
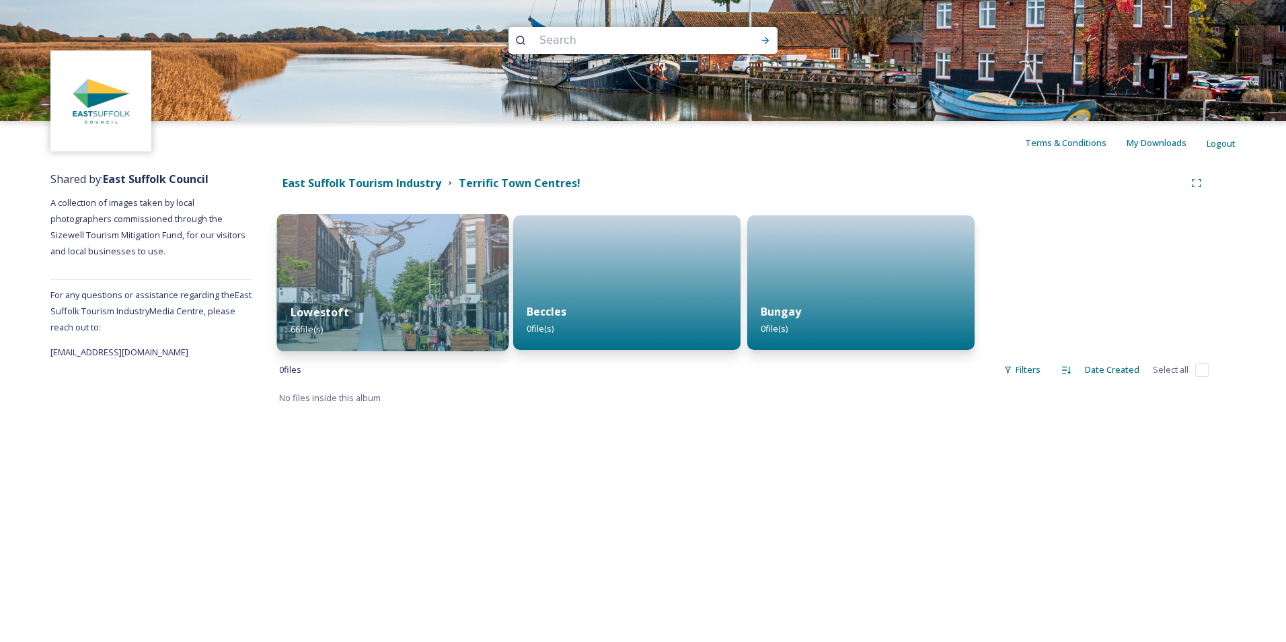
click at [425, 304] on div "Lowestoft 66 file(s)" at bounding box center [393, 320] width 232 height 61
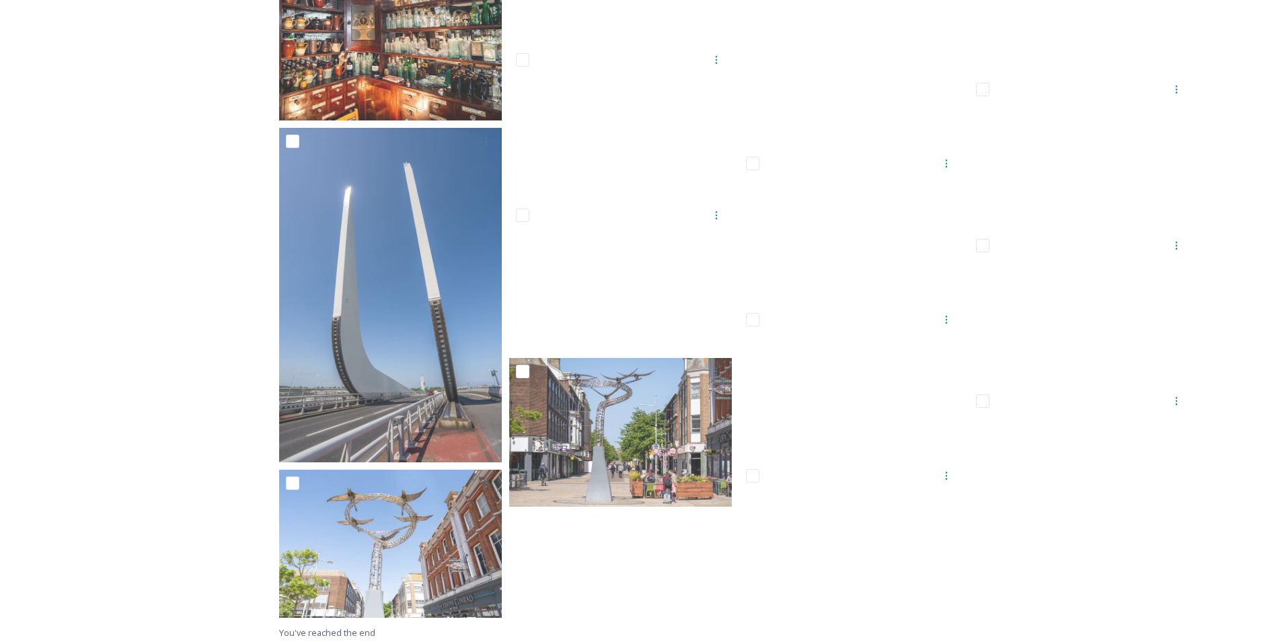
scroll to position [2470, 0]
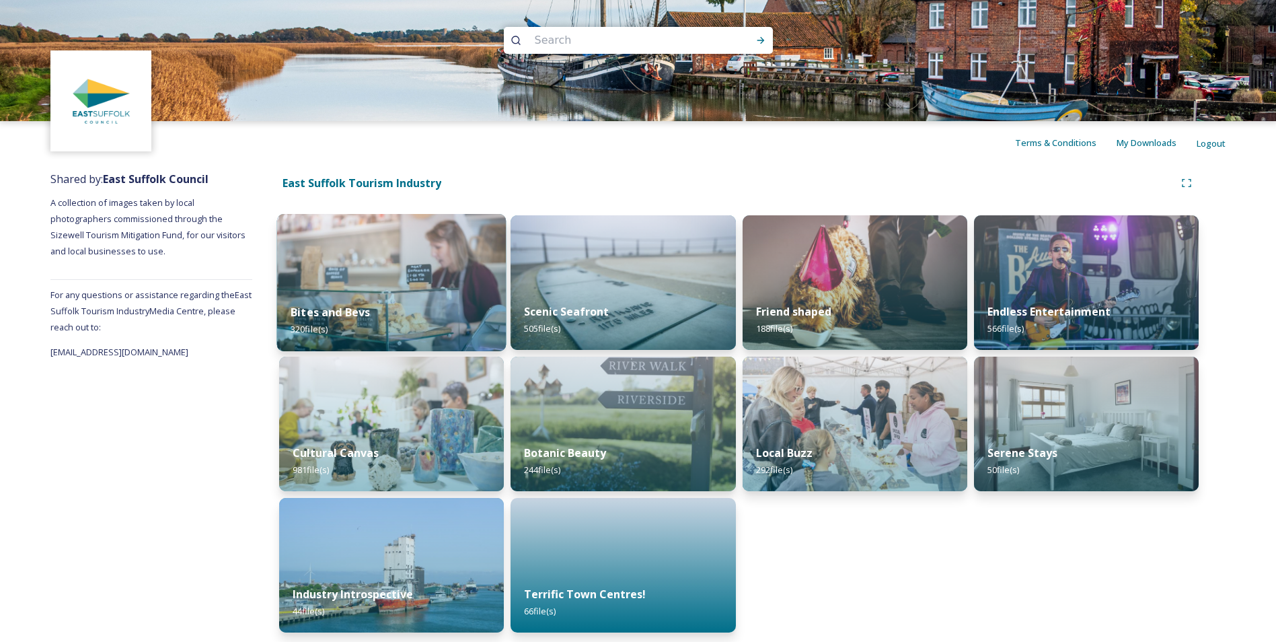
click at [432, 276] on img at bounding box center [391, 282] width 229 height 137
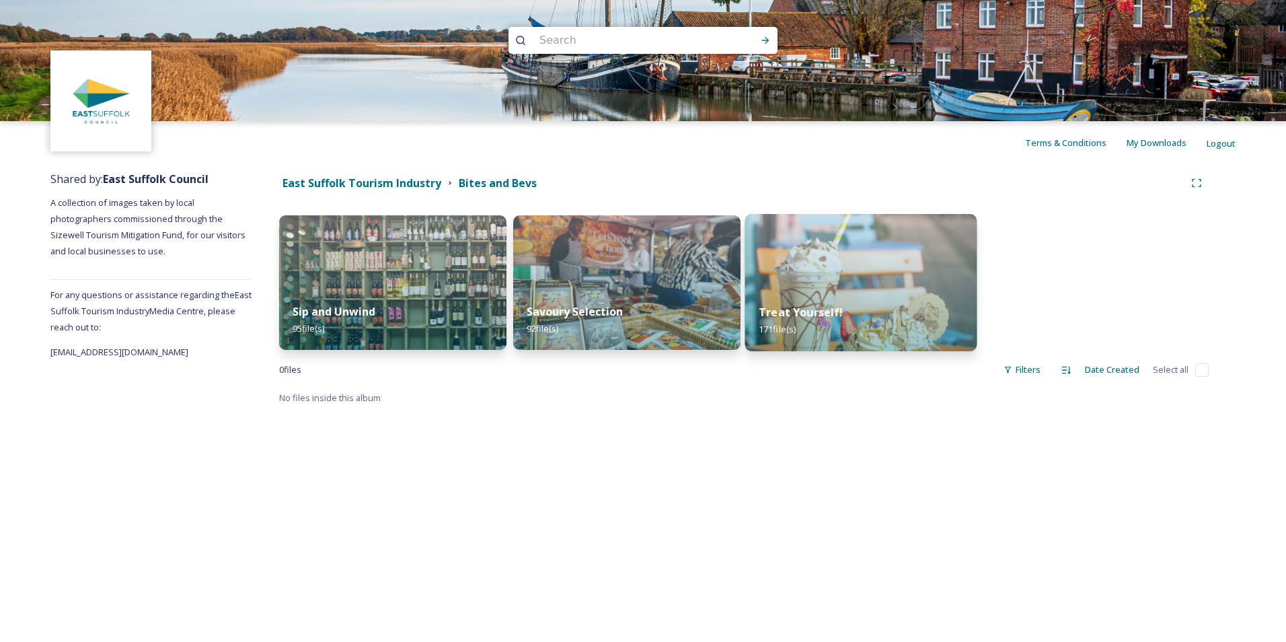
click at [903, 311] on div "Treat Yourself! 171 file(s)" at bounding box center [861, 320] width 232 height 61
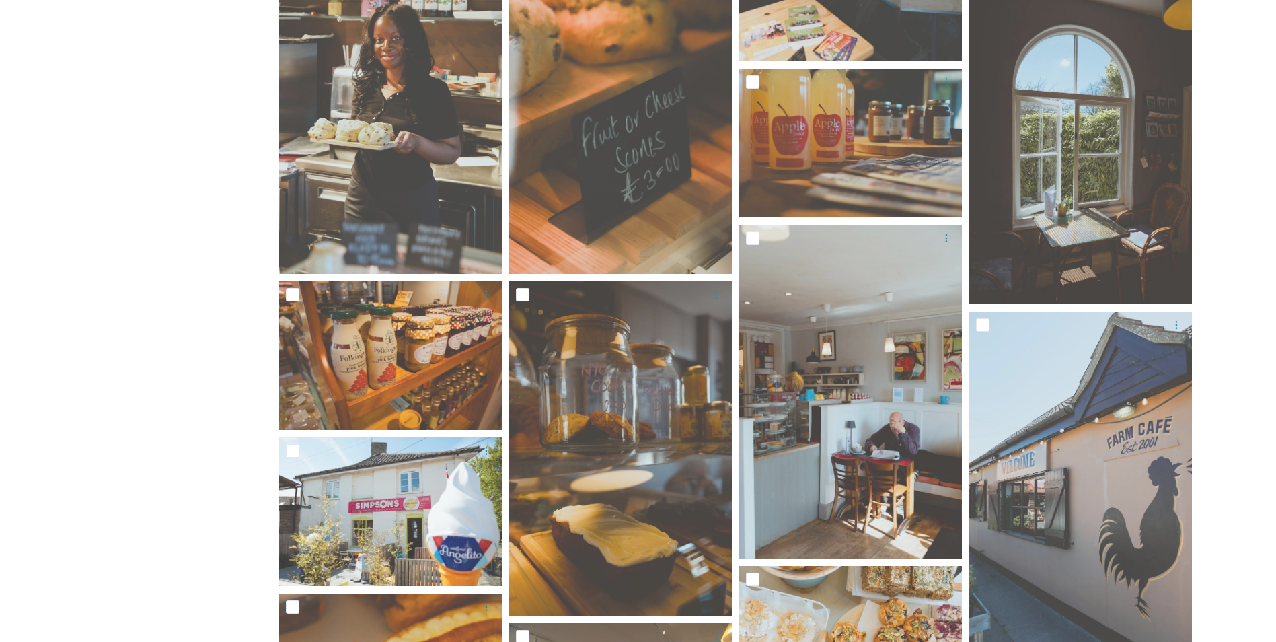
scroll to position [4018, 0]
click at [391, 348] on img at bounding box center [390, 354] width 223 height 149
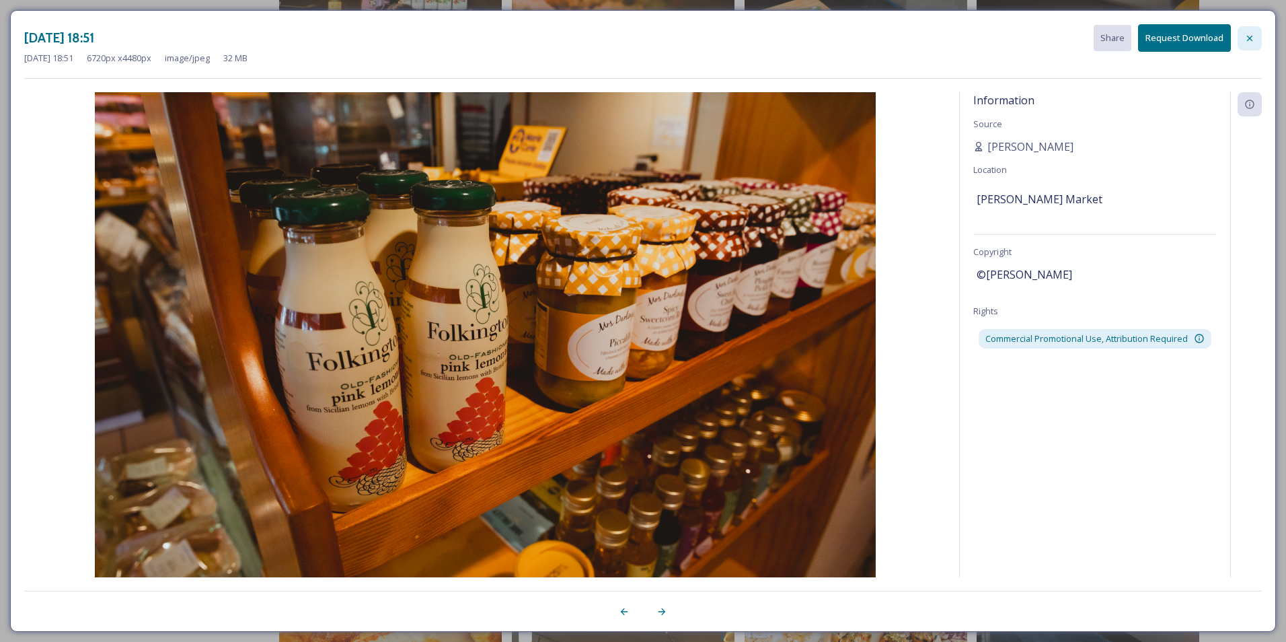
click at [1245, 38] on icon at bounding box center [1249, 38] width 11 height 11
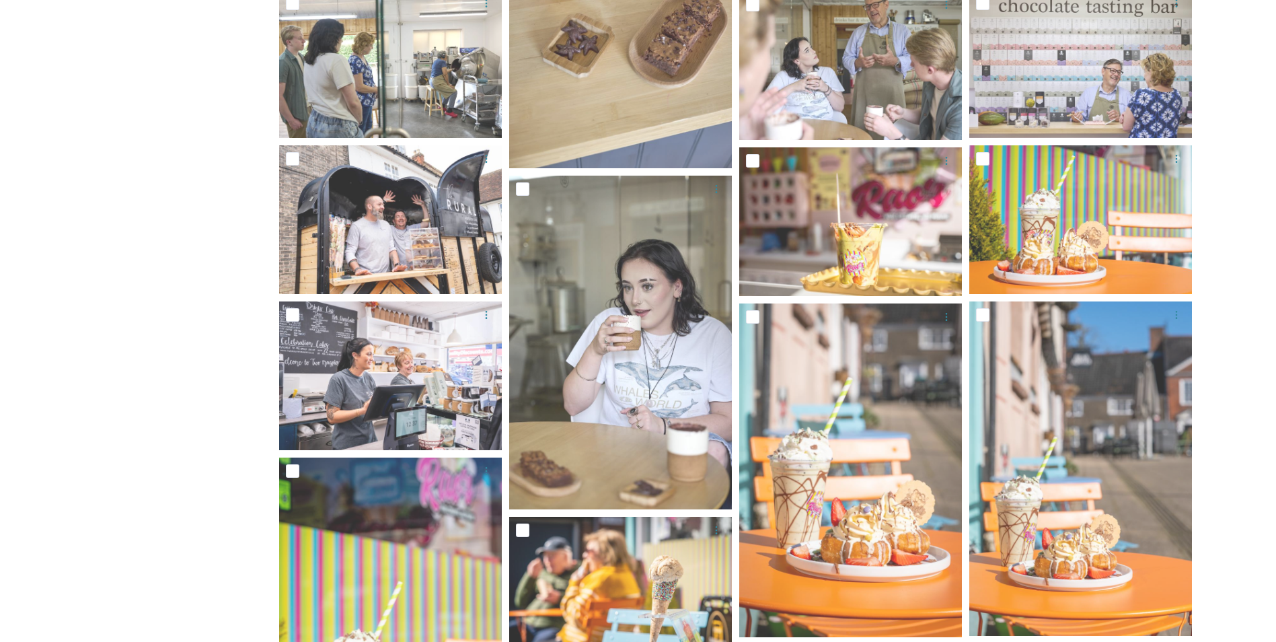
scroll to position [0, 0]
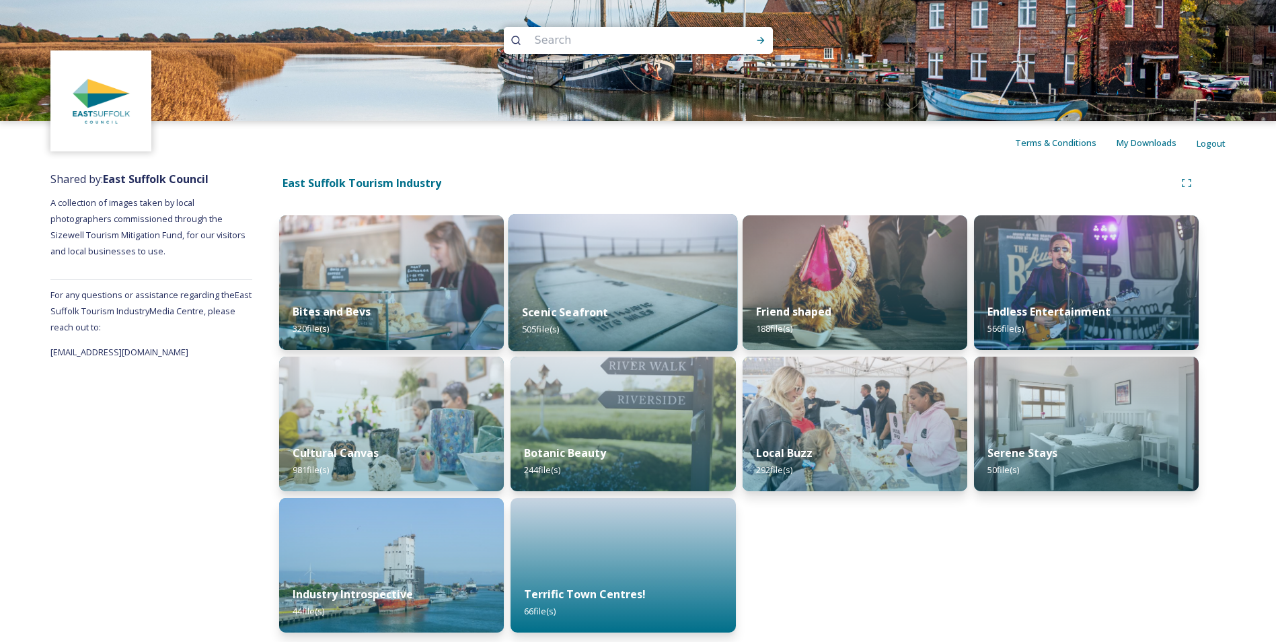
click at [599, 296] on div "Scenic Seafront 505 file(s)" at bounding box center [623, 320] width 229 height 61
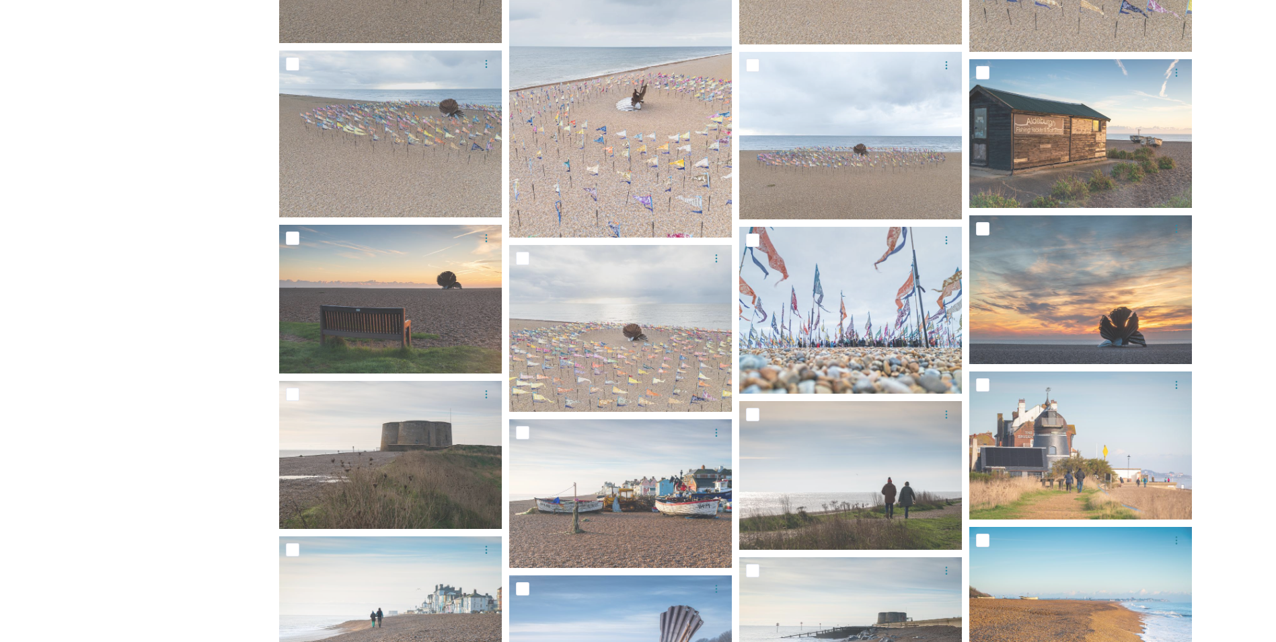
scroll to position [4824, 0]
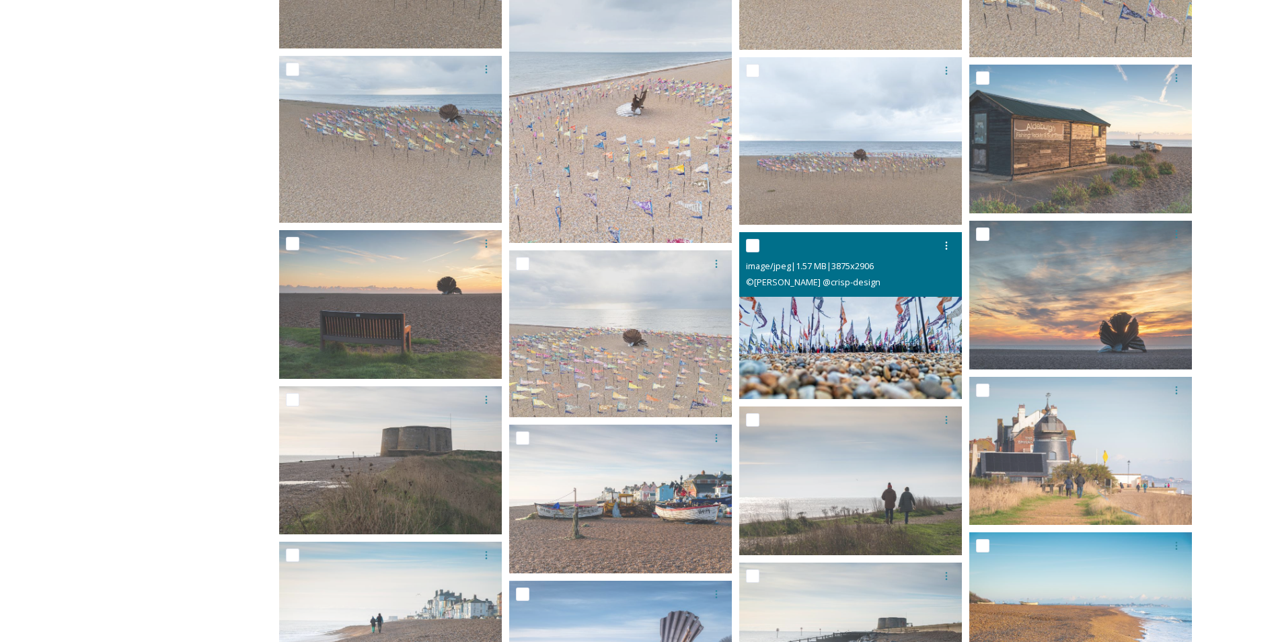
click at [821, 314] on img at bounding box center [850, 315] width 223 height 167
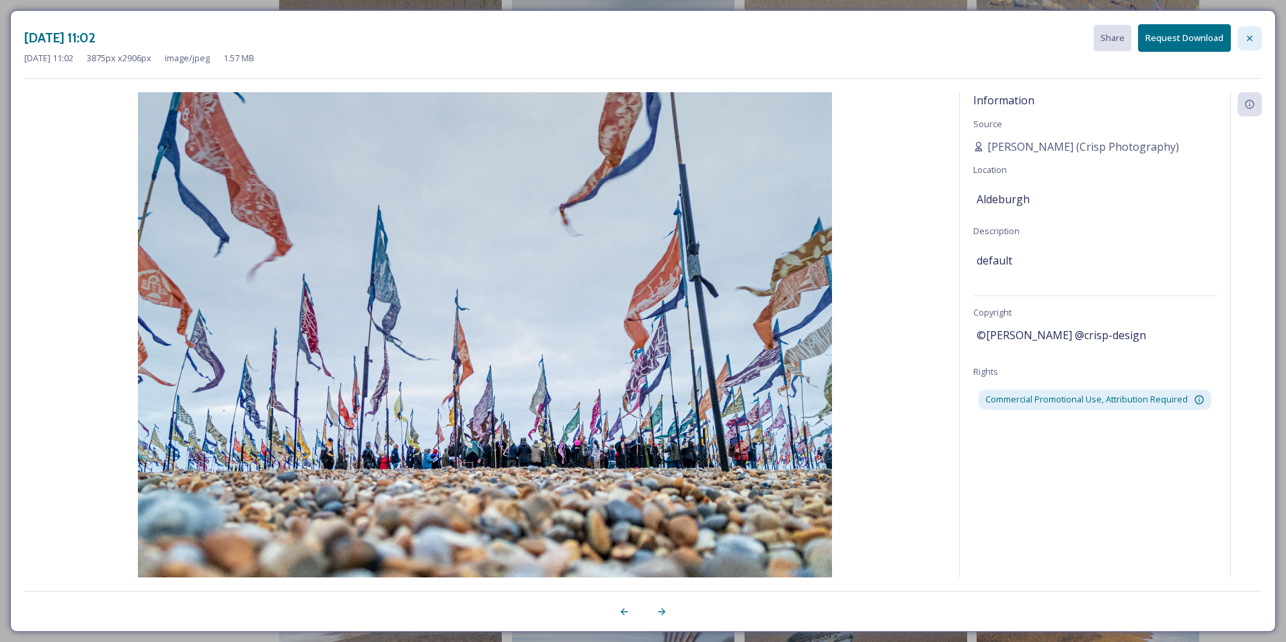
click at [1251, 34] on icon at bounding box center [1249, 38] width 11 height 11
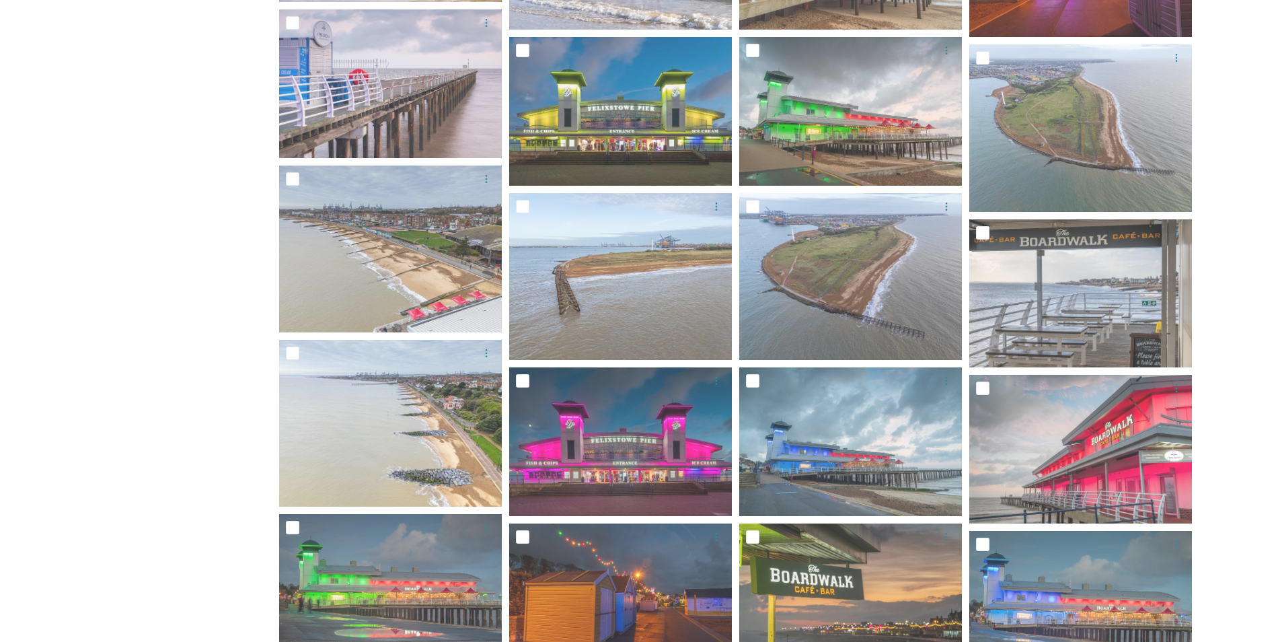
scroll to position [3079, 0]
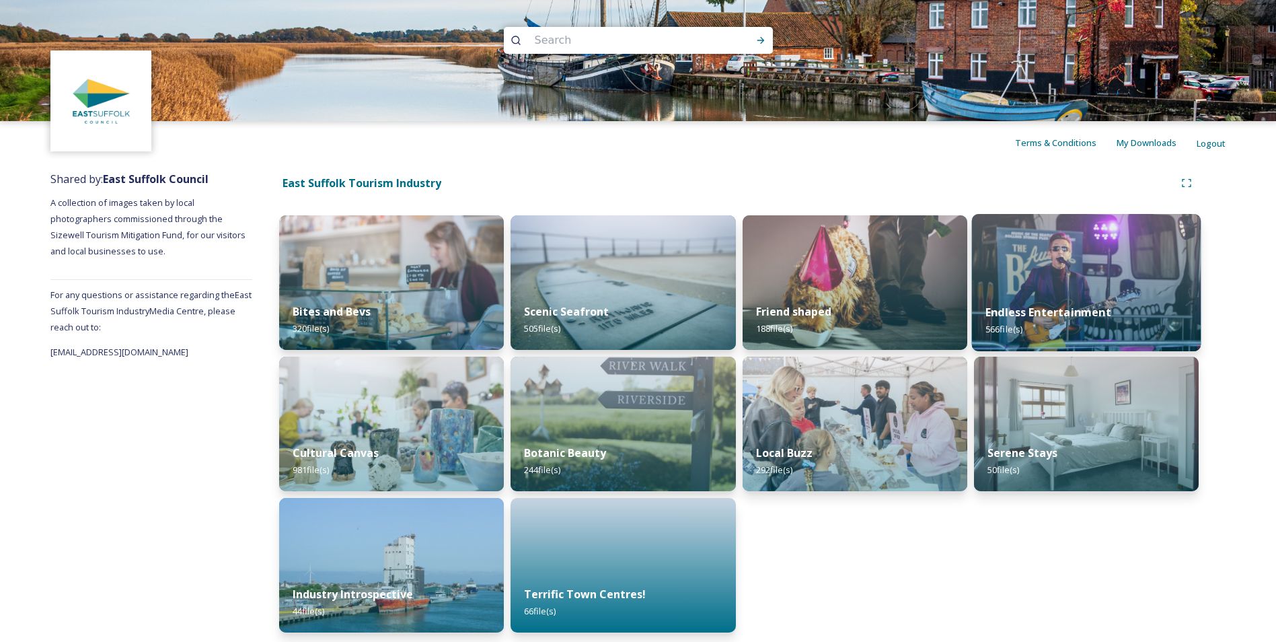
click at [1033, 289] on img at bounding box center [1085, 282] width 229 height 137
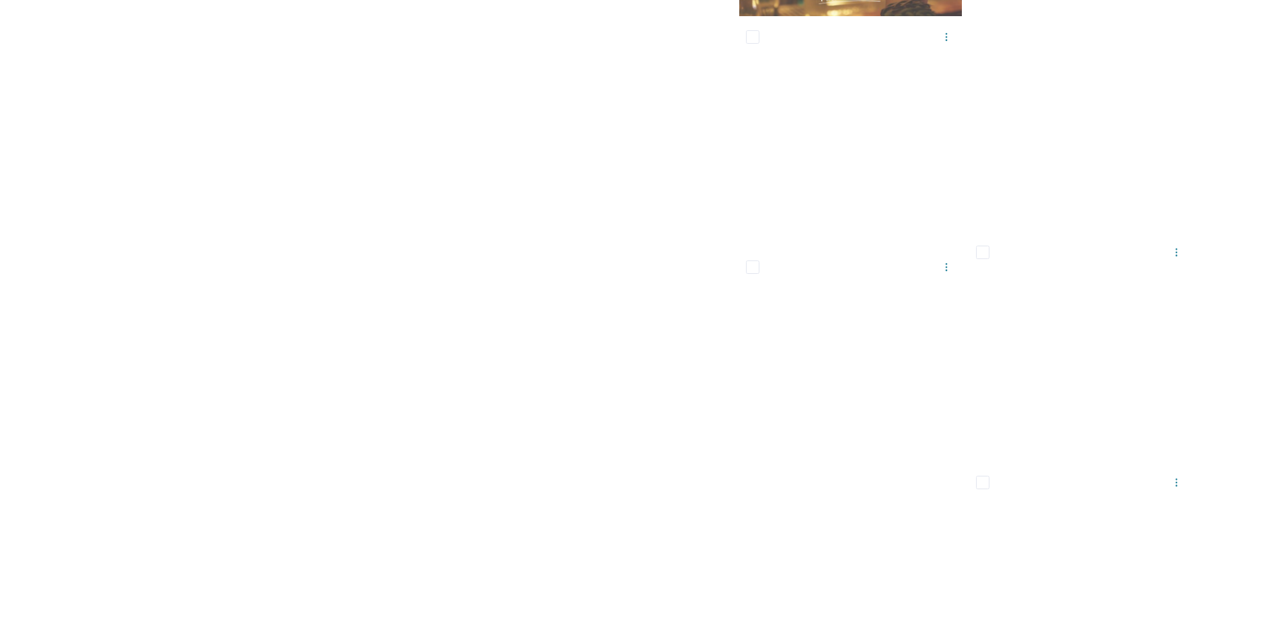
scroll to position [25910, 0]
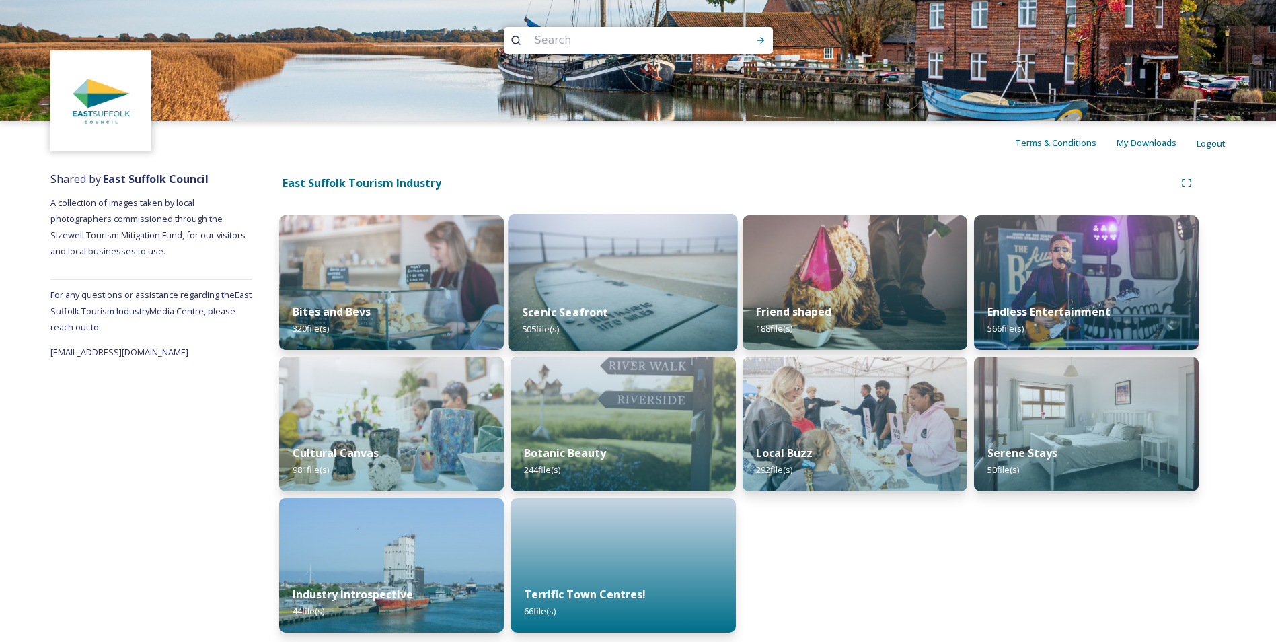
click at [582, 255] on img at bounding box center [623, 282] width 229 height 137
